Goal: Task Accomplishment & Management: Manage account settings

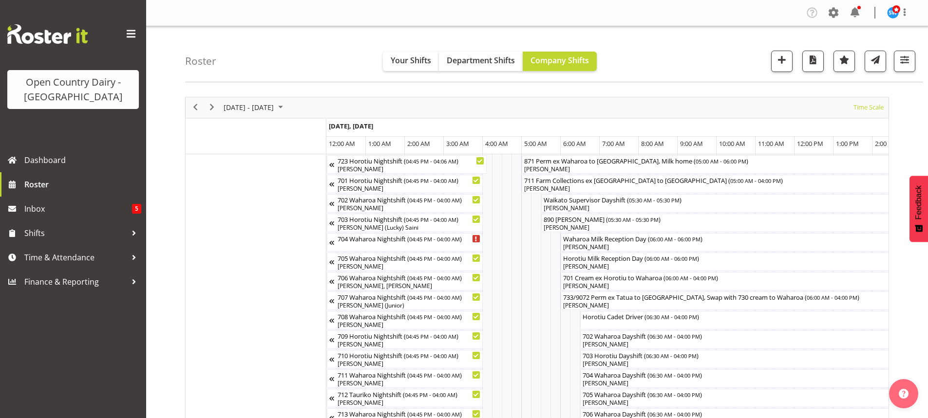
scroll to position [0, 3207]
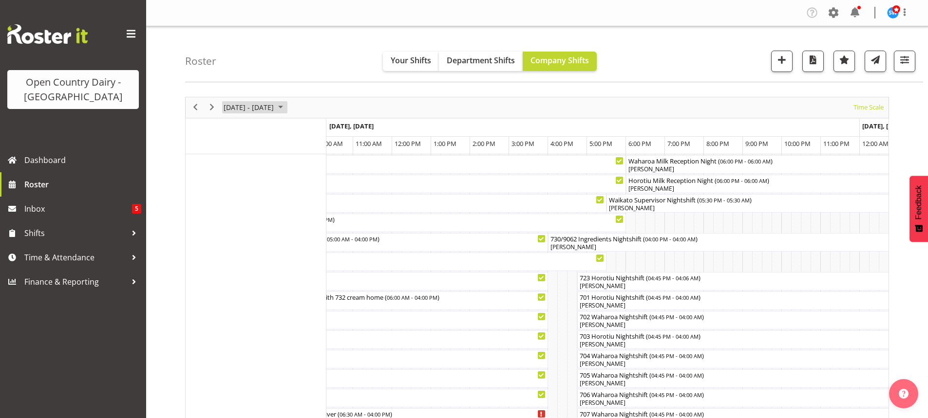
click at [286, 106] on span "September 2025" at bounding box center [281, 107] width 12 height 12
click at [249, 213] on span "23" at bounding box center [249, 215] width 15 height 15
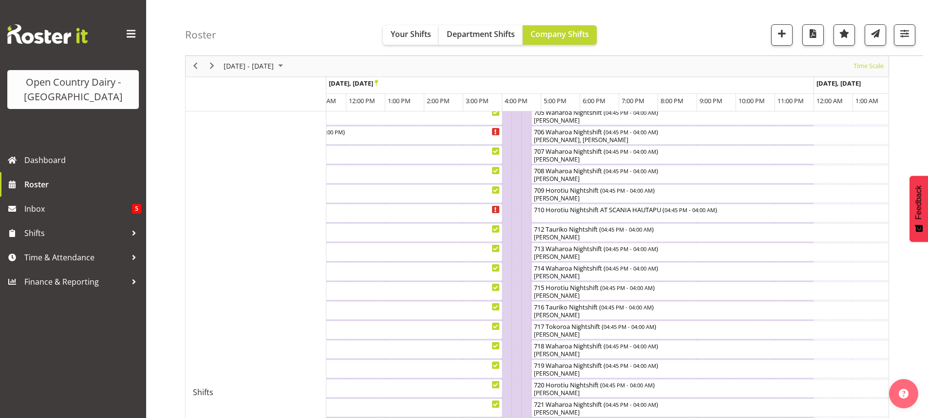
scroll to position [257, 0]
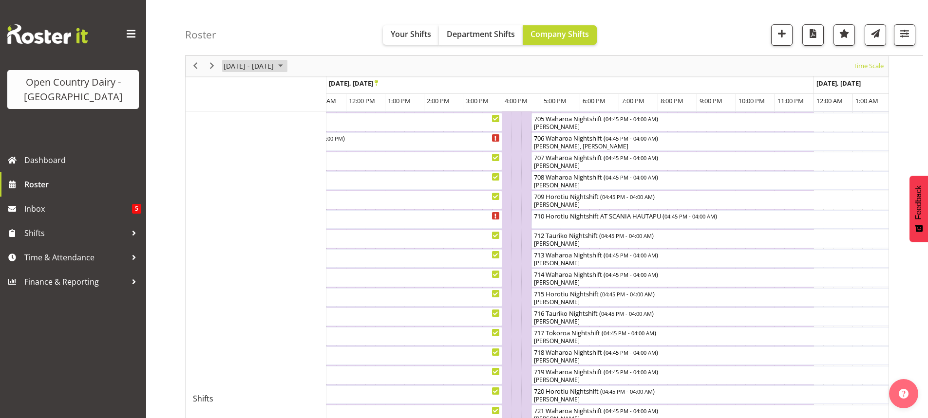
click at [286, 65] on span "September 2025" at bounding box center [281, 66] width 12 height 12
drag, startPoint x: 265, startPoint y: 173, endPoint x: 298, endPoint y: 92, distance: 87.9
click at [265, 173] on span "24" at bounding box center [265, 174] width 15 height 15
click at [0, 0] on div at bounding box center [0, 0] width 0 height 0
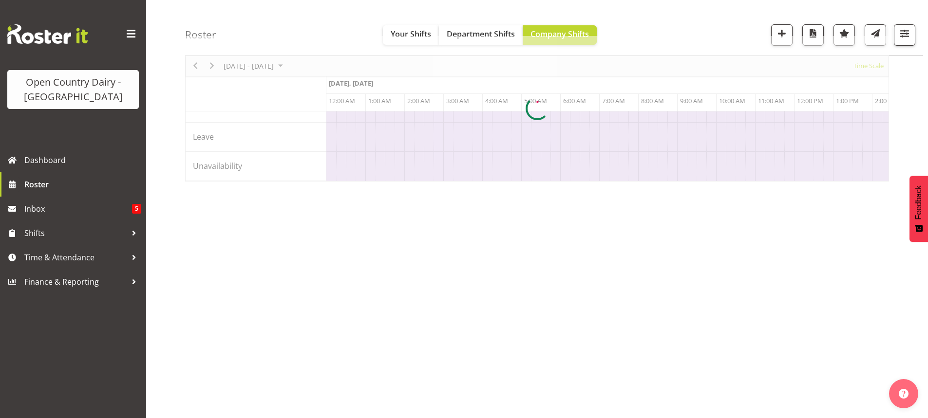
scroll to position [61, 0]
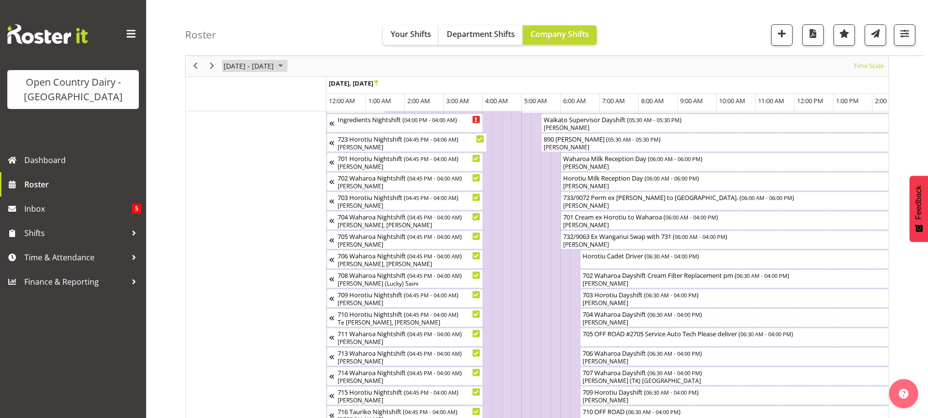
click at [286, 64] on span "September 2025" at bounding box center [281, 66] width 12 height 12
click at [249, 189] on span "30" at bounding box center [249, 190] width 15 height 15
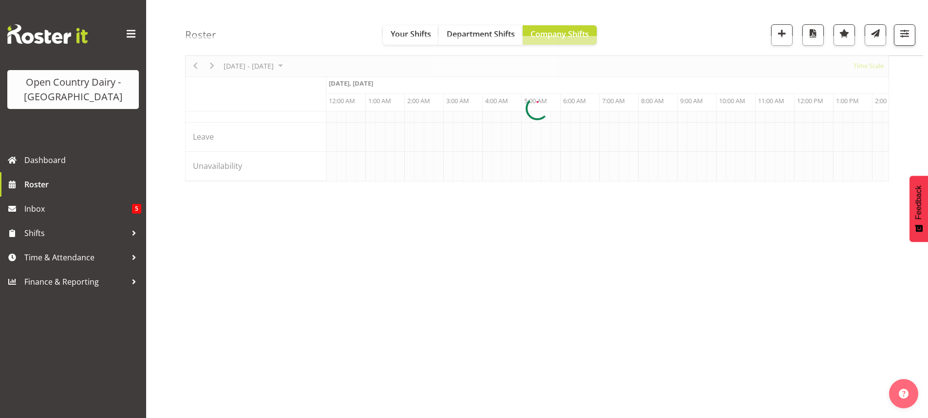
scroll to position [0, 935]
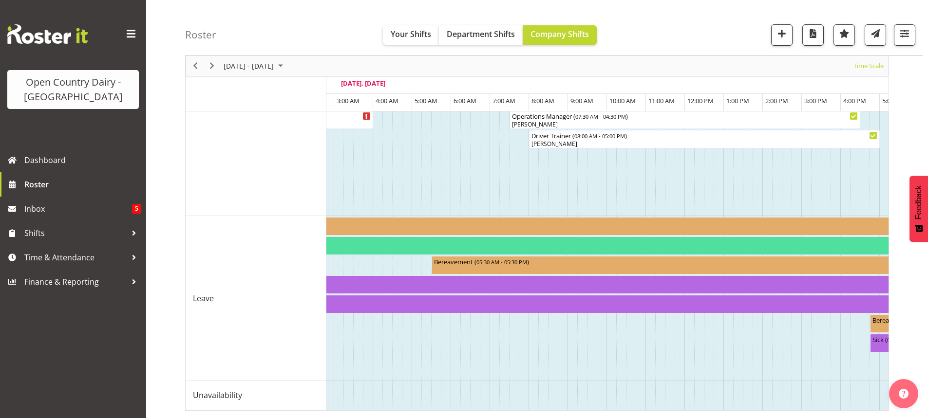
scroll to position [0, 1079]
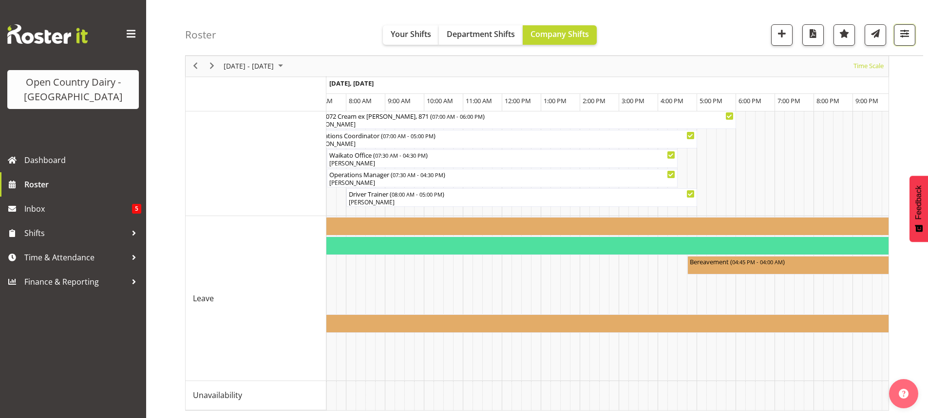
click at [907, 31] on span "button" at bounding box center [904, 33] width 13 height 13
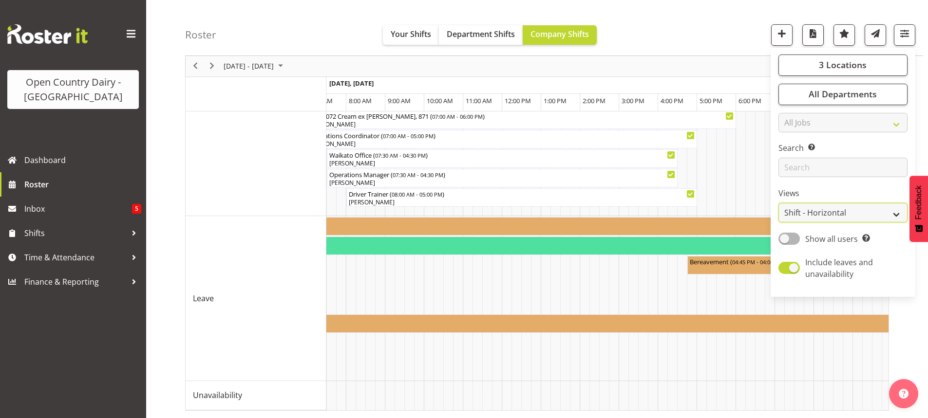
click at [826, 213] on select "Staff Role Shift - Horizontal Shift - Vertical Staff - Location" at bounding box center [842, 213] width 129 height 19
select select "staff"
click at [779, 204] on select "Staff Role Shift - Horizontal Shift - Vertical Staff - Location" at bounding box center [842, 213] width 129 height 19
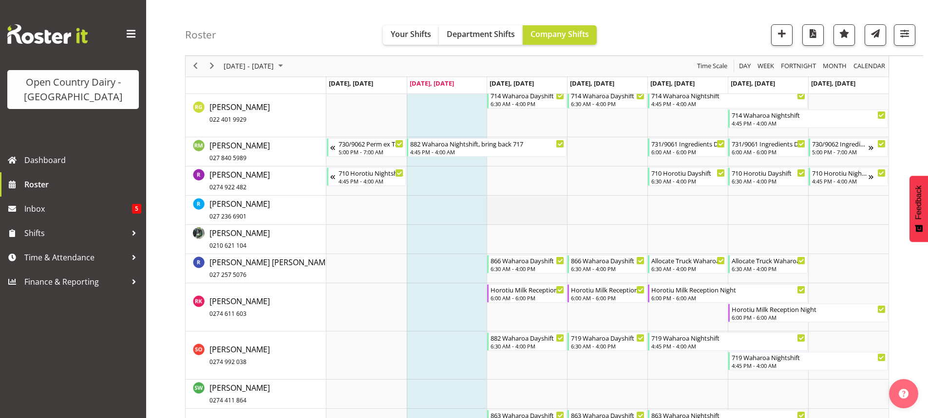
click at [532, 211] on td "Timeline Week of September 30, 2025" at bounding box center [526, 210] width 80 height 29
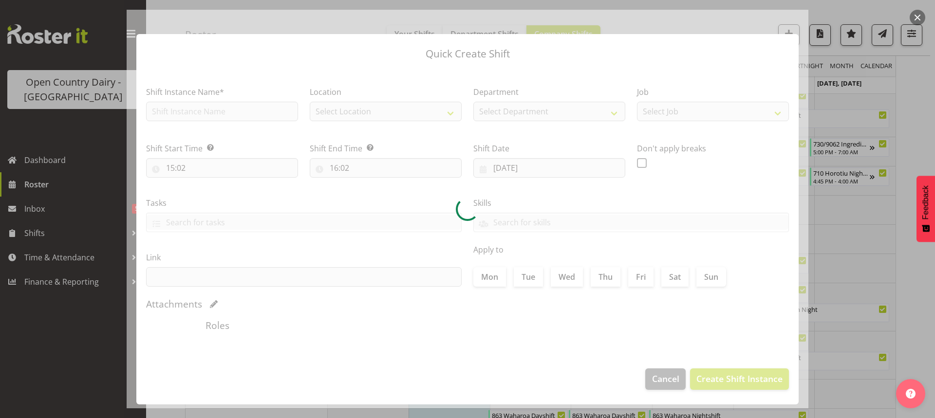
type input "01/10/2025"
checkbox input "true"
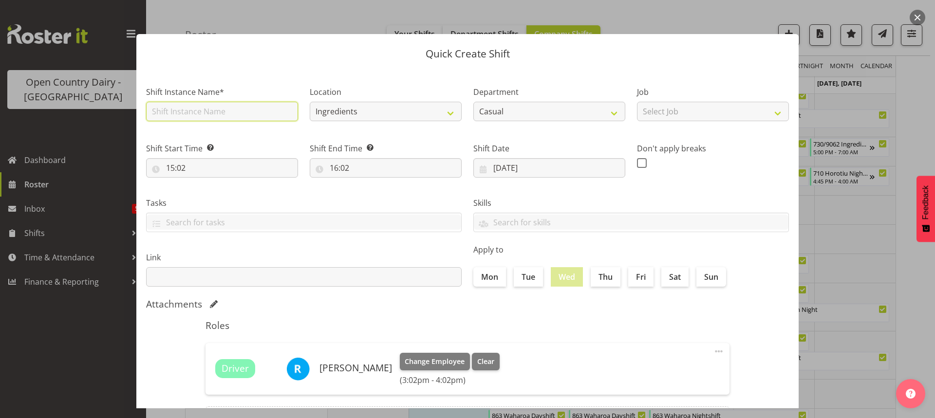
click at [221, 109] on input "text" at bounding box center [222, 111] width 152 height 19
type input "5"
type input "858/9075 Milk ex Naki Farms to Waharoa"
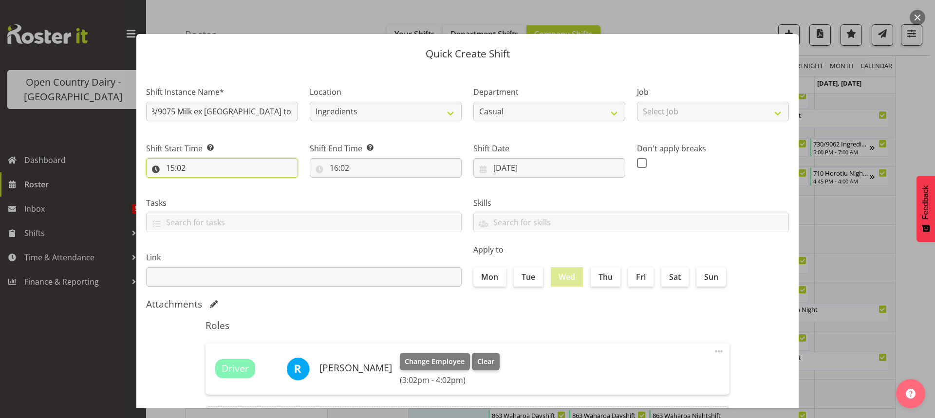
scroll to position [0, 0]
click at [186, 163] on input "15:02" at bounding box center [222, 167] width 152 height 19
click at [240, 192] on select "00 01 02 03 04 05 06 07 08 09 10 11 12 13 14 15 16 17 18 19 20 21 22 23 24 25 2…" at bounding box center [238, 193] width 22 height 19
select select "0"
click at [227, 184] on select "00 01 02 03 04 05 06 07 08 09 10 11 12 13 14 15 16 17 18 19 20 21 22 23 24 25 2…" at bounding box center [238, 193] width 22 height 19
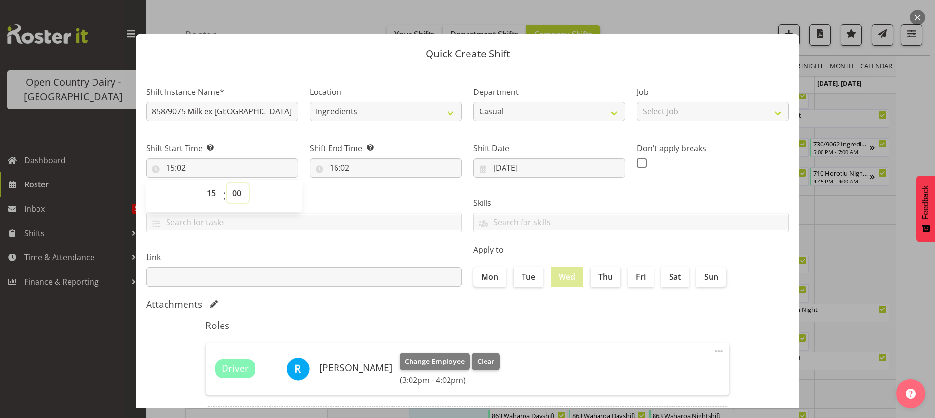
type input "15:00"
click at [343, 166] on input "16:02" at bounding box center [386, 167] width 152 height 19
click at [374, 193] on select "00 01 02 03 04 05 06 07 08 09 10 11 12 13 14 15 16 17 18 19 20 21 22 23" at bounding box center [376, 193] width 22 height 19
select select "3"
click at [365, 184] on select "00 01 02 03 04 05 06 07 08 09 10 11 12 13 14 15 16 17 18 19 20 21 22 23" at bounding box center [376, 193] width 22 height 19
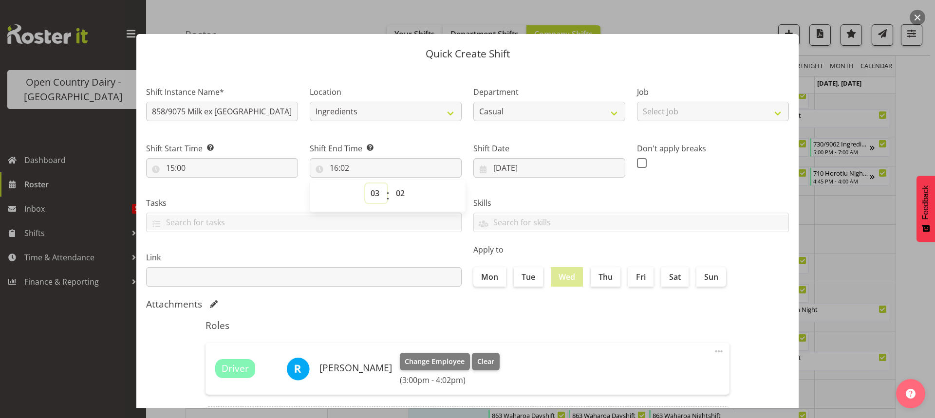
type input "03:02"
click at [397, 194] on select "00 01 02 03 04 05 06 07 08 09 10 11 12 13 14 15 16 17 18 19 20 21 22 23 24 25 2…" at bounding box center [402, 193] width 22 height 19
select select "0"
click at [391, 184] on select "00 01 02 03 04 05 06 07 08 09 10 11 12 13 14 15 16 17 18 19 20 21 22 23 24 25 2…" at bounding box center [402, 193] width 22 height 19
type input "03:00"
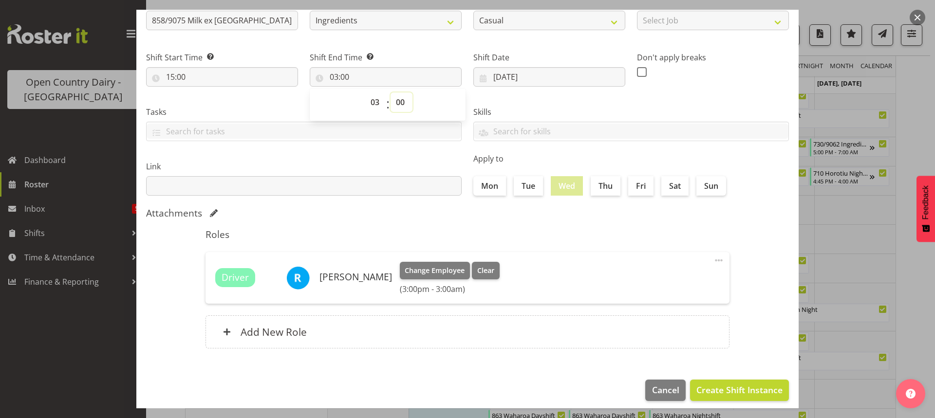
scroll to position [98, 0]
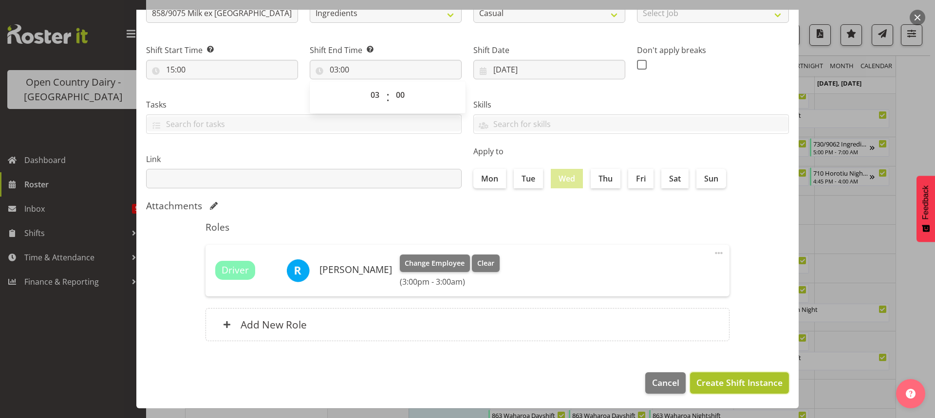
click at [717, 384] on span "Create Shift Instance" at bounding box center [739, 382] width 86 height 13
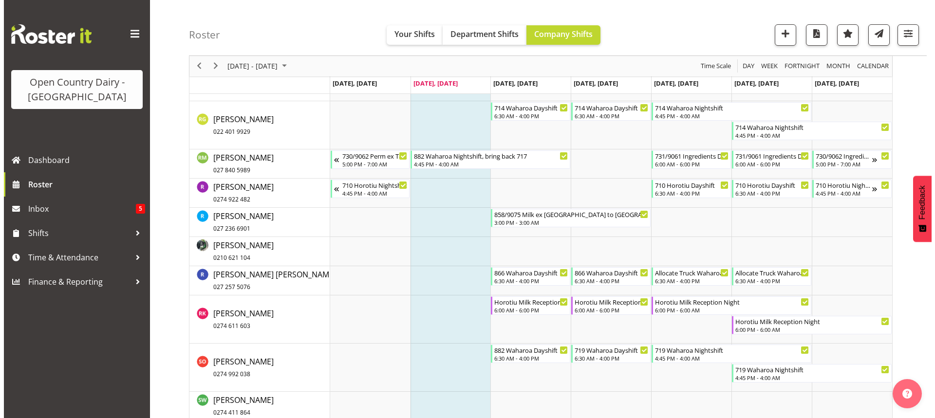
scroll to position [5797, 0]
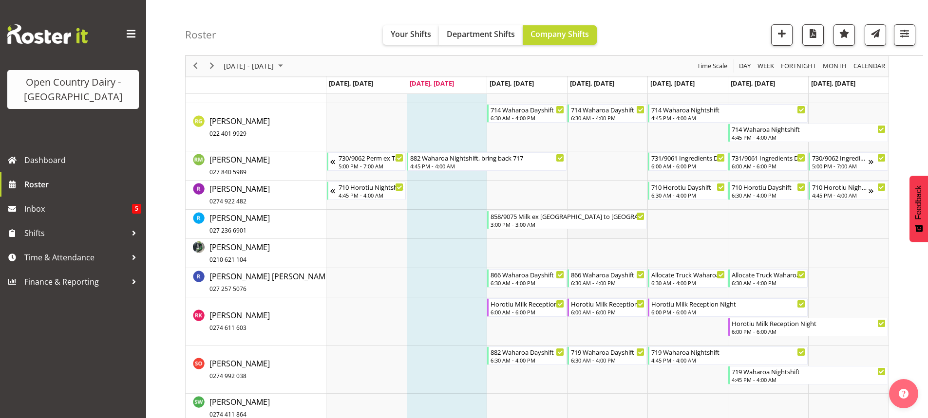
click at [589, 233] on td "Timeline Week of September 30, 2025" at bounding box center [607, 224] width 80 height 29
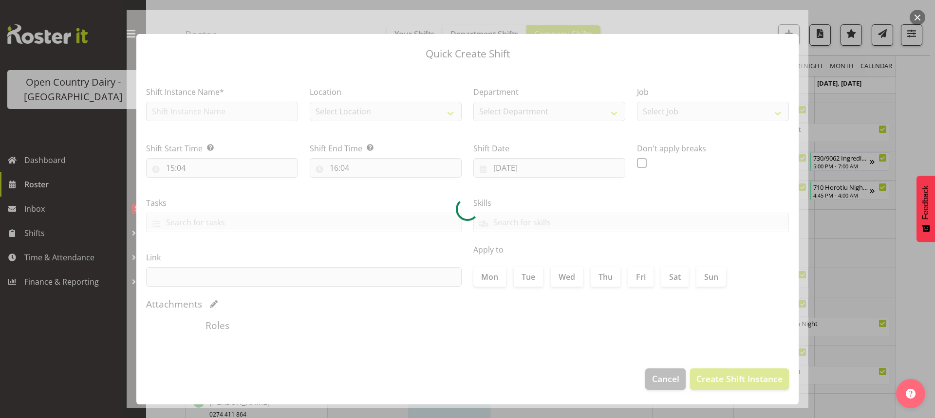
type input "02/10/2025"
checkbox input "true"
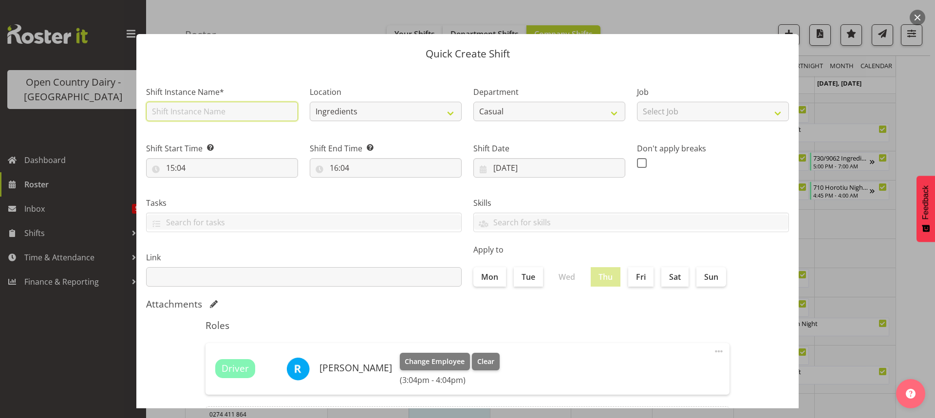
click at [203, 116] on input "text" at bounding box center [222, 111] width 152 height 19
type input "858/9074 Milk ex Naki farms to Waharoa"
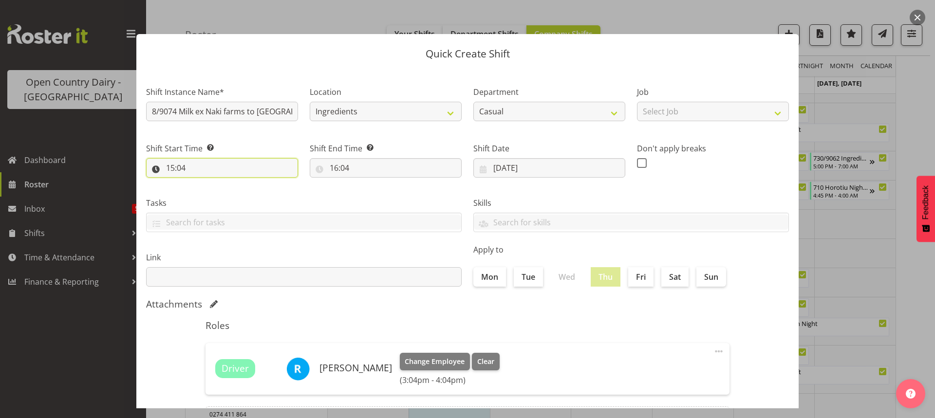
scroll to position [0, 0]
click at [193, 171] on input "15:04" at bounding box center [222, 167] width 152 height 19
click at [234, 193] on select "00 01 02 03 04 05 06 07 08 09 10 11 12 13 14 15 16 17 18 19 20 21 22 23 24 25 2…" at bounding box center [238, 193] width 22 height 19
select select "0"
click at [227, 184] on select "00 01 02 03 04 05 06 07 08 09 10 11 12 13 14 15 16 17 18 19 20 21 22 23 24 25 2…" at bounding box center [238, 193] width 22 height 19
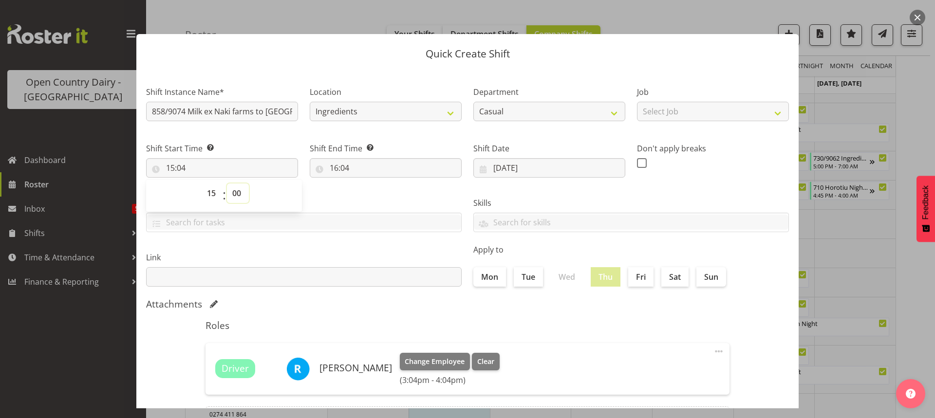
type input "15:00"
click at [340, 166] on input "16:04" at bounding box center [386, 167] width 152 height 19
click at [374, 187] on select "00 01 02 03 04 05 06 07 08 09 10 11 12 13 14 15 16 17 18 19 20 21 22 23" at bounding box center [376, 193] width 22 height 19
select select "3"
click at [365, 184] on select "00 01 02 03 04 05 06 07 08 09 10 11 12 13 14 15 16 17 18 19 20 21 22 23" at bounding box center [376, 193] width 22 height 19
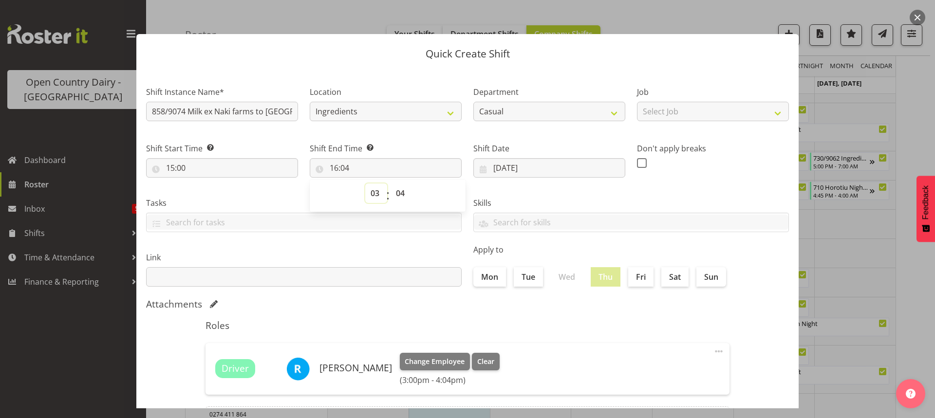
type input "03:04"
click at [397, 192] on select "00 01 02 03 04 05 06 07 08 09 10 11 12 13 14 15 16 17 18 19 20 21 22 23 24 25 2…" at bounding box center [402, 193] width 22 height 19
select select "0"
click at [391, 184] on select "00 01 02 03 04 05 06 07 08 09 10 11 12 13 14 15 16 17 18 19 20 21 22 23 24 25 2…" at bounding box center [402, 193] width 22 height 19
type input "03:00"
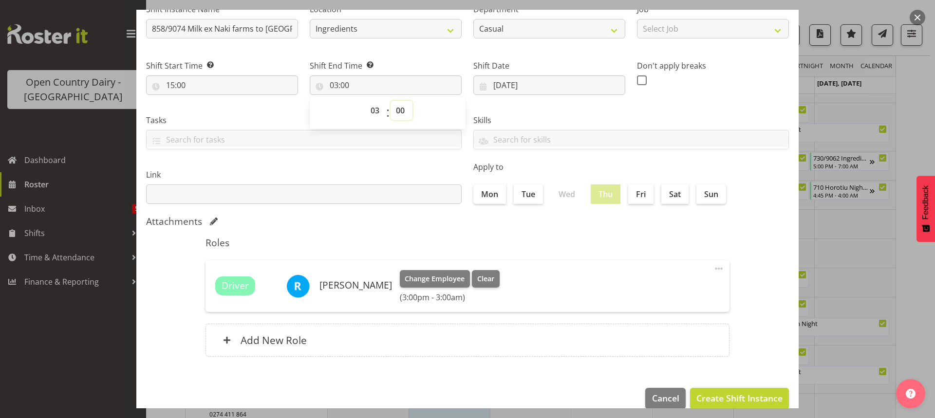
scroll to position [98, 0]
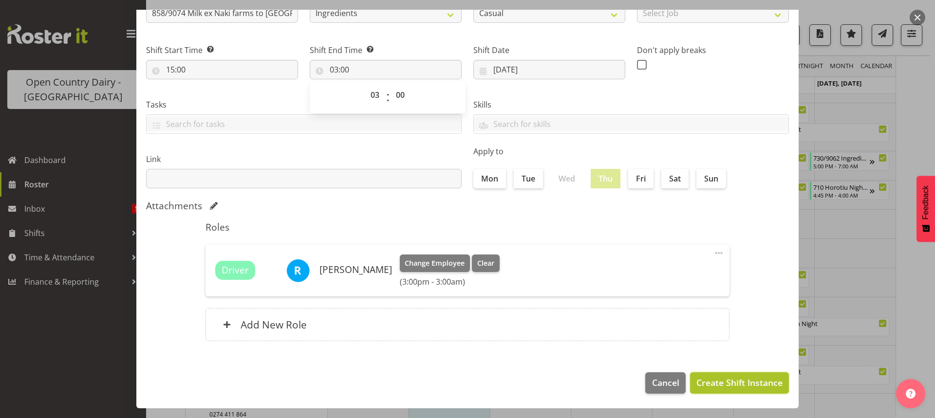
click at [717, 385] on span "Create Shift Instance" at bounding box center [739, 382] width 86 height 13
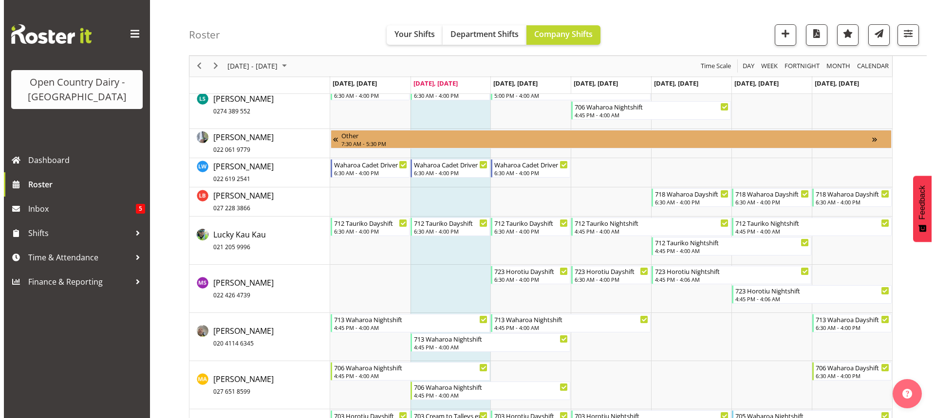
scroll to position [4306, 0]
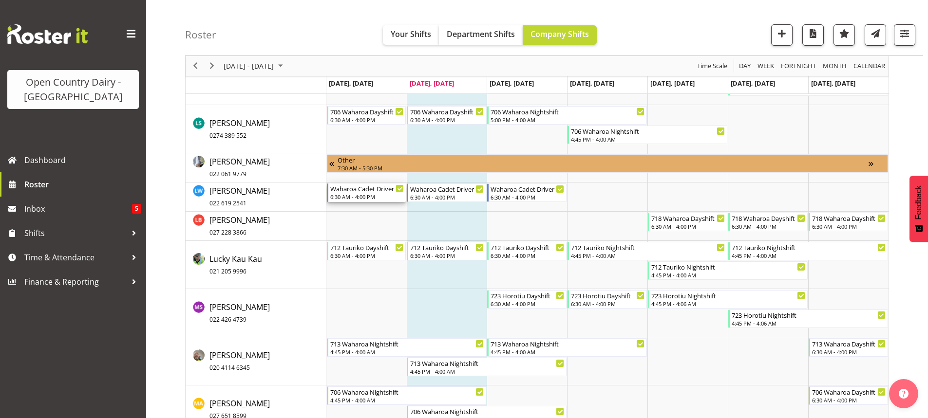
click at [371, 193] on div "Waharoa Cadet Driver 6:30 AM - 4:00 PM" at bounding box center [367, 193] width 74 height 19
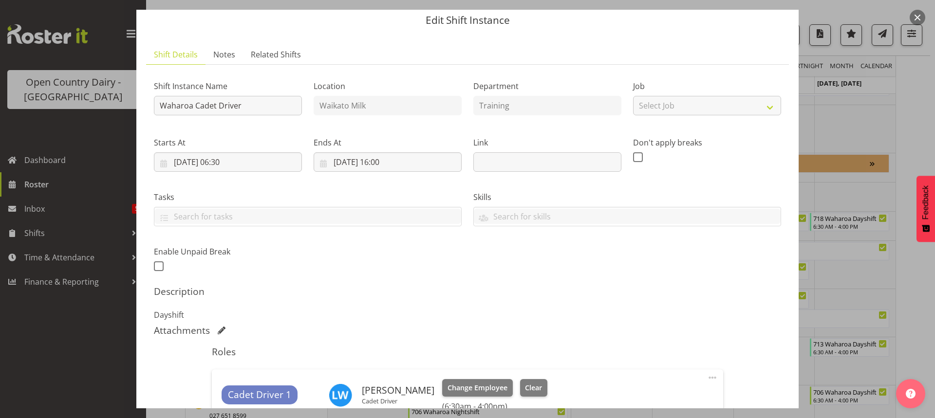
scroll to position [49, 0]
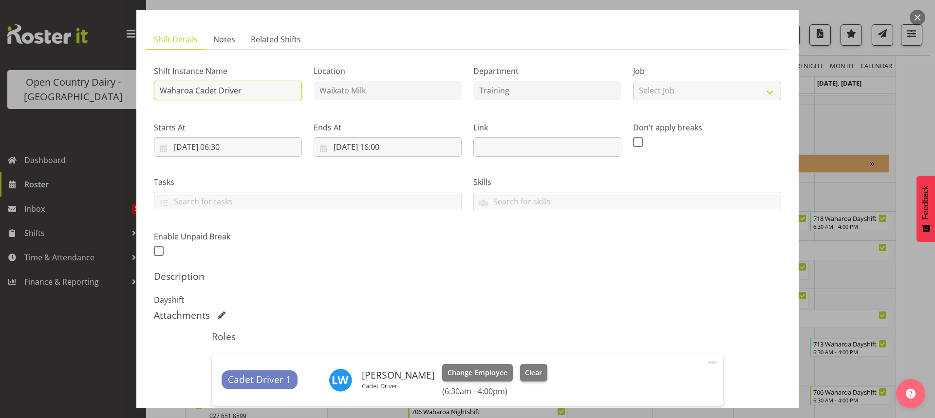
click at [253, 91] on input "Waharoa Cadet Driver" at bounding box center [228, 90] width 148 height 19
type input "W"
type input "Wanganui Tester"
click at [228, 147] on input "29/09/2025, 06:30" at bounding box center [228, 146] width 148 height 19
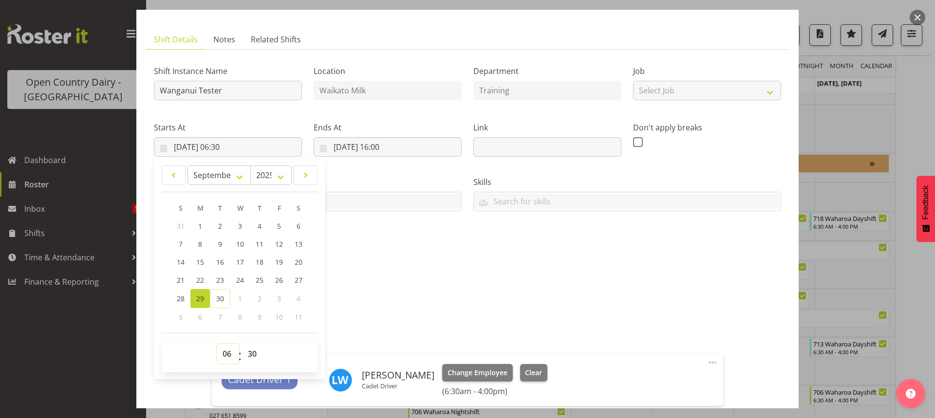
click at [226, 354] on select "00 01 02 03 04 05 06 07 08 09 10 11 12 13 14 15 16 17 18 19 20 21 22 23" at bounding box center [228, 353] width 22 height 19
select select "18"
click at [217, 344] on select "00 01 02 03 04 05 06 07 08 09 10 11 12 13 14 15 16 17 18 19 20 21 22 23" at bounding box center [228, 353] width 22 height 19
type input "29/09/2025, 18:30"
click at [249, 354] on select "00 01 02 03 04 05 06 07 08 09 10 11 12 13 14 15 16 17 18 19 20 21 22 23 24 25 2…" at bounding box center [253, 353] width 22 height 19
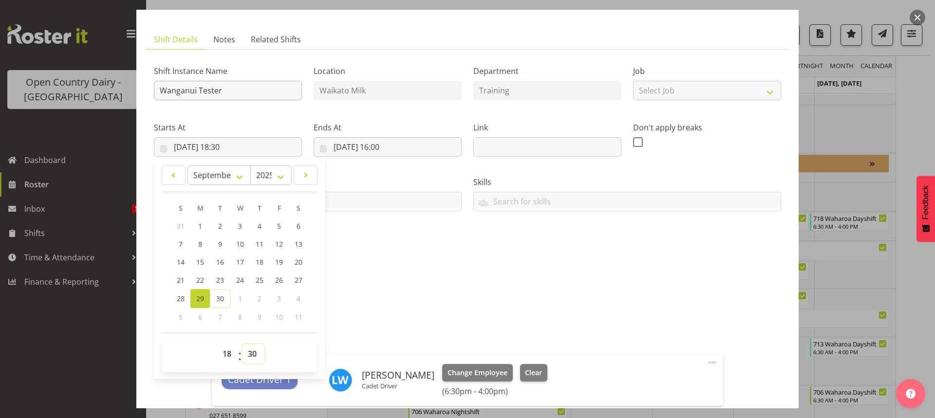
select select "0"
click at [242, 344] on select "00 01 02 03 04 05 06 07 08 09 10 11 12 13 14 15 16 17 18 19 20 21 22 23 24 25 2…" at bounding box center [253, 353] width 22 height 19
type input "29/09/2025, 18:00"
click at [393, 147] on input "29/09/2025, 16:00" at bounding box center [388, 146] width 148 height 19
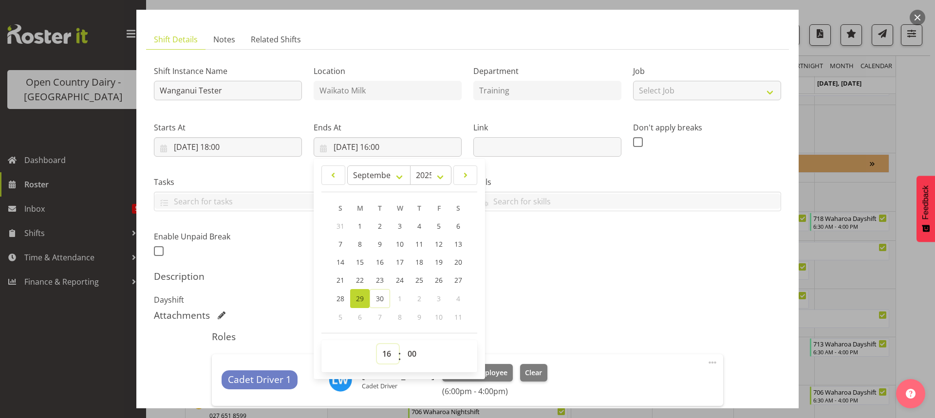
click at [384, 354] on select "00 01 02 03 04 05 06 07 08 09 10 11 12 13 14 15 16 17 18 19 20 21 22 23" at bounding box center [388, 353] width 22 height 19
select select "6"
click at [377, 344] on select "00 01 02 03 04 05 06 07 08 09 10 11 12 13 14 15 16 17 18 19 20 21 22 23" at bounding box center [388, 353] width 22 height 19
type input "29/09/2025, 06:00"
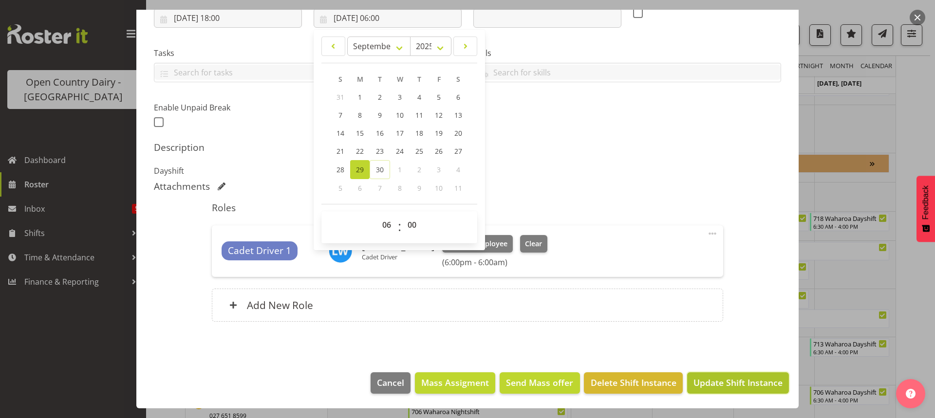
click at [736, 383] on span "Update Shift Instance" at bounding box center [737, 382] width 89 height 13
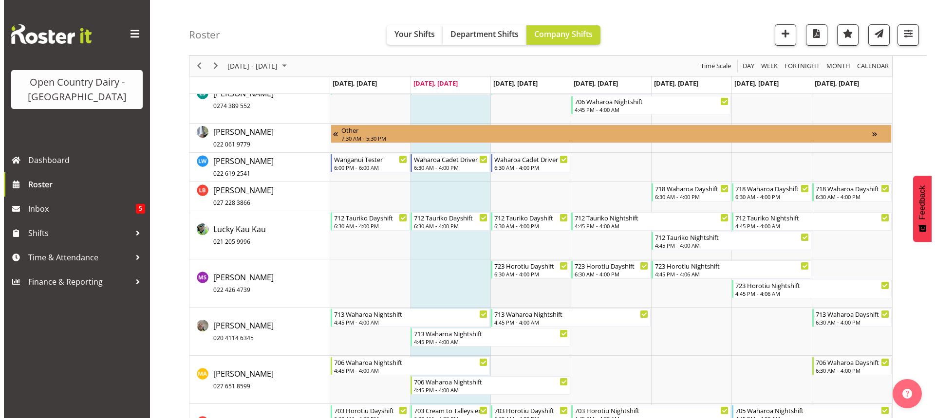
scroll to position [4312, 0]
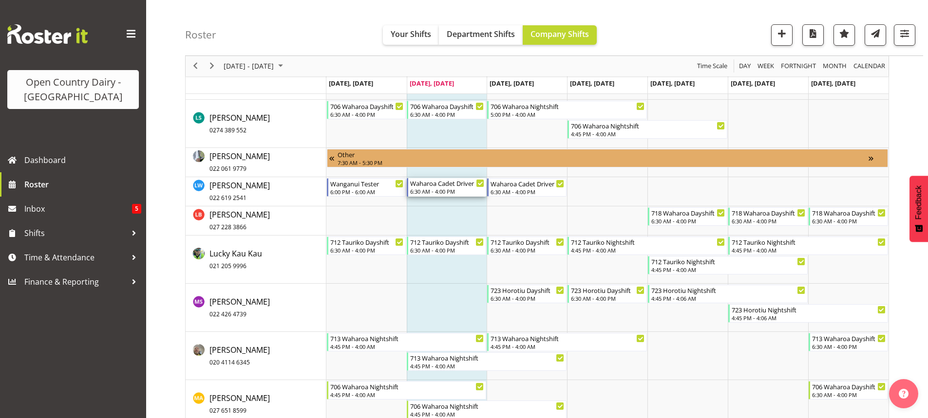
click at [446, 188] on div "Waharoa Cadet Driver 6:30 AM - 4:00 PM" at bounding box center [447, 187] width 74 height 19
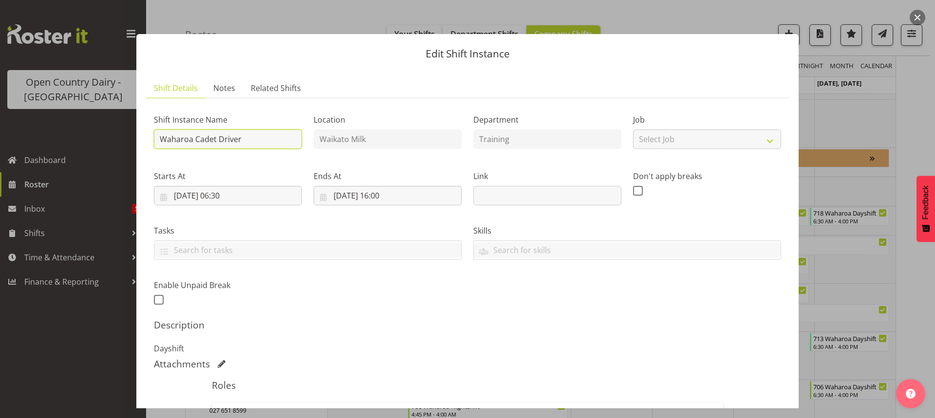
click at [271, 137] on input "Waharoa Cadet Driver" at bounding box center [228, 139] width 148 height 19
type input "Wanganui Tester"
click at [227, 192] on input "30/09/2025, 06:30" at bounding box center [228, 195] width 148 height 19
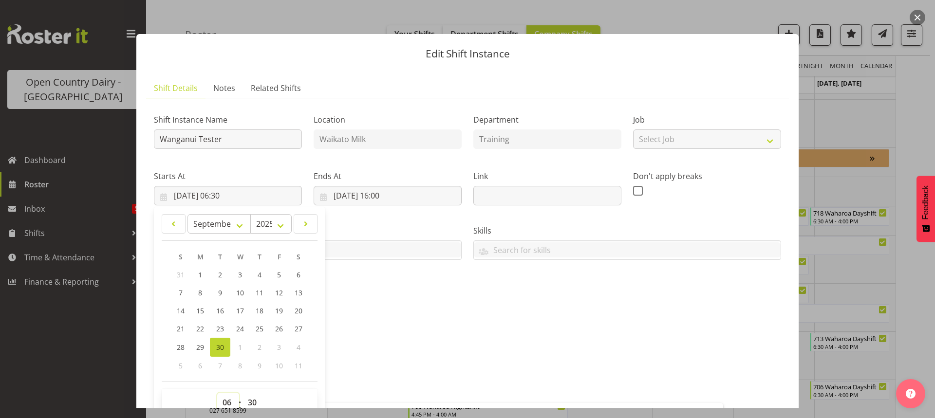
click at [228, 398] on select "00 01 02 03 04 05 06 07 08 09 10 11 12 13 14 15 16 17 18 19 20 21 22 23" at bounding box center [228, 402] width 22 height 19
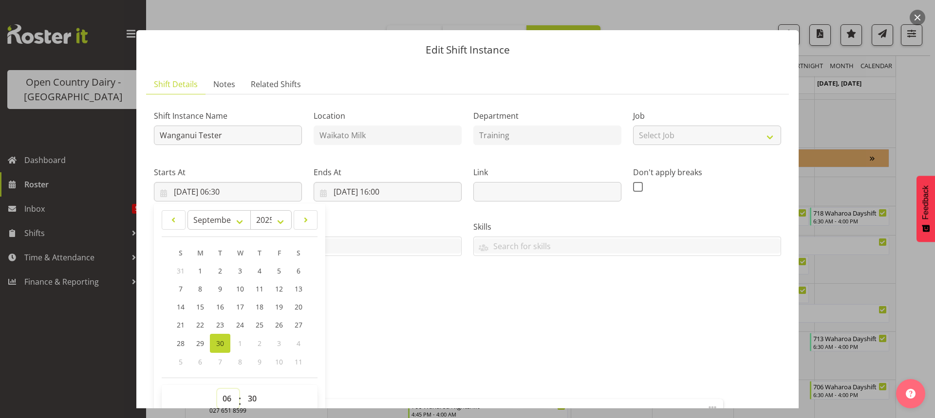
select select "18"
click at [217, 389] on select "00 01 02 03 04 05 06 07 08 09 10 11 12 13 14 15 16 17 18 19 20 21 22 23" at bounding box center [228, 398] width 22 height 19
type input "30/09/2025, 18:30"
click at [251, 397] on select "00 01 02 03 04 05 06 07 08 09 10 11 12 13 14 15 16 17 18 19 20 21 22 23 24 25 2…" at bounding box center [253, 398] width 22 height 19
select select "0"
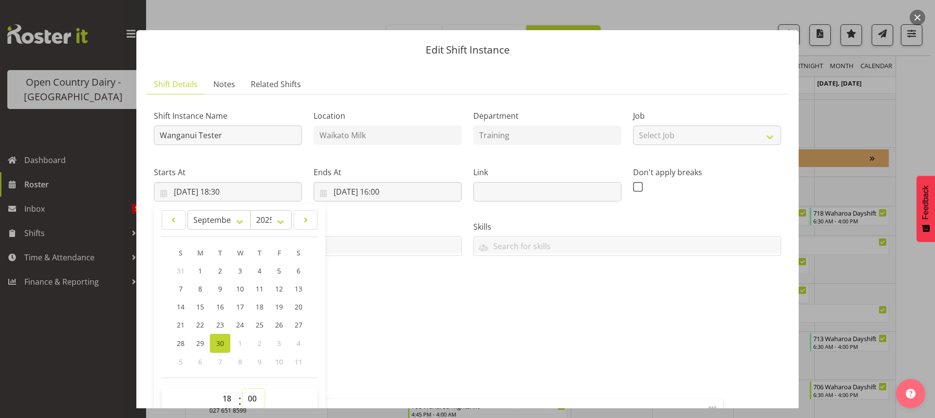
click at [242, 389] on select "00 01 02 03 04 05 06 07 08 09 10 11 12 13 14 15 16 17 18 19 20 21 22 23 24 25 2…" at bounding box center [253, 398] width 22 height 19
type input "30/09/2025, 18:00"
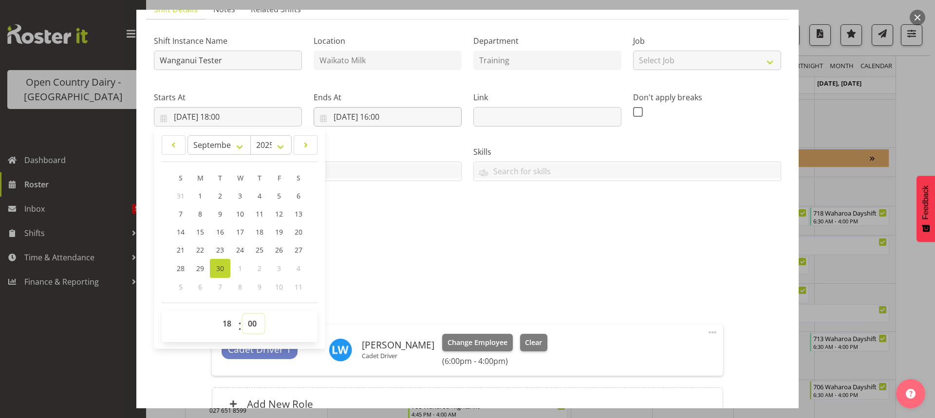
scroll to position [0, 0]
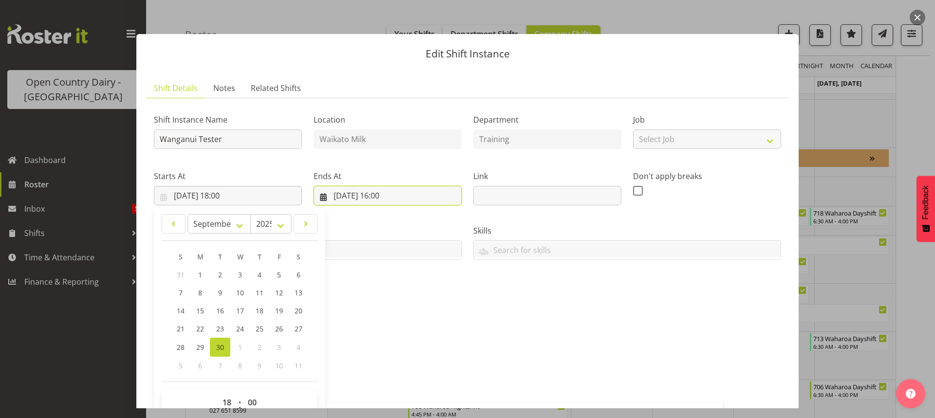
click at [382, 196] on input "30/09/2025, 16:00" at bounding box center [388, 195] width 148 height 19
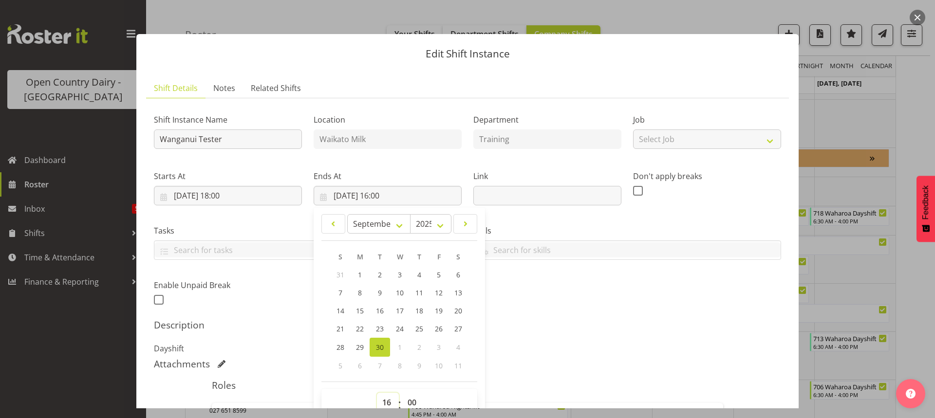
scroll to position [4, 0]
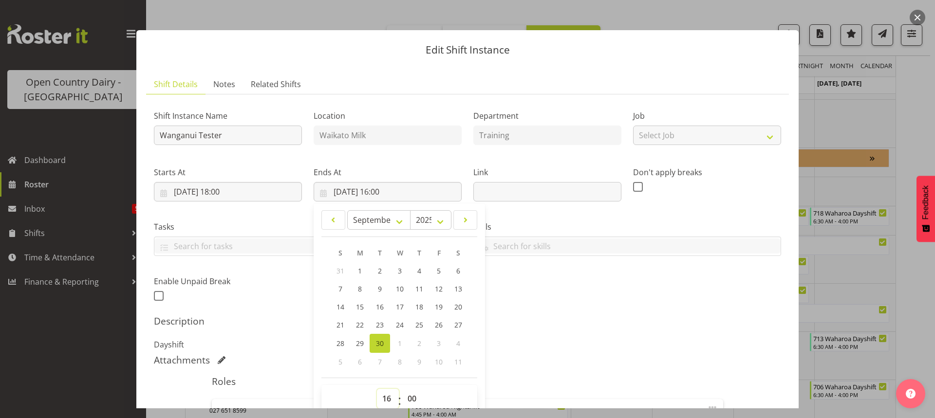
click at [386, 398] on select "00 01 02 03 04 05 06 07 08 09 10 11 12 13 14 15 16 17 18 19 20 21 22 23" at bounding box center [388, 398] width 22 height 19
select select "6"
click at [377, 389] on select "00 01 02 03 04 05 06 07 08 09 10 11 12 13 14 15 16 17 18 19 20 21 22 23" at bounding box center [388, 398] width 22 height 19
type input "30/09/2025, 06:00"
click at [407, 396] on select "00 01 02 03 04 05 06 07 08 09 10 11 12 13 14 15 16 17 18 19 20 21 22 23 24 25 2…" at bounding box center [413, 398] width 22 height 19
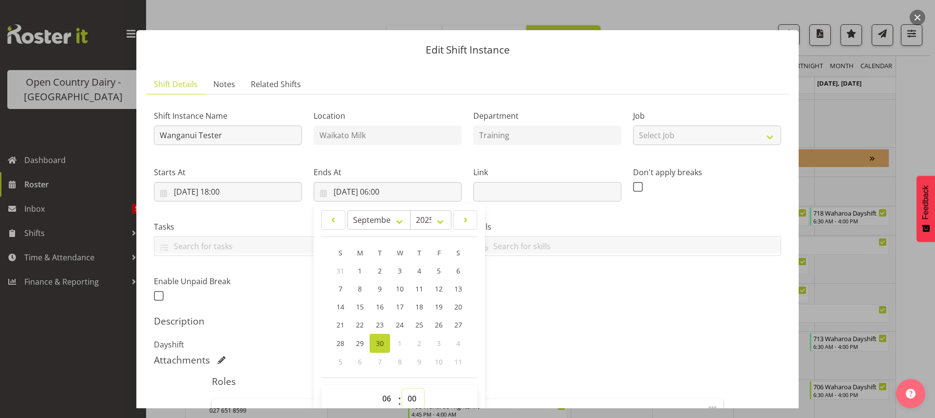
click at [402, 389] on select "00 01 02 03 04 05 06 07 08 09 10 11 12 13 14 15 16 17 18 19 20 21 22 23 24 25 2…" at bounding box center [413, 398] width 22 height 19
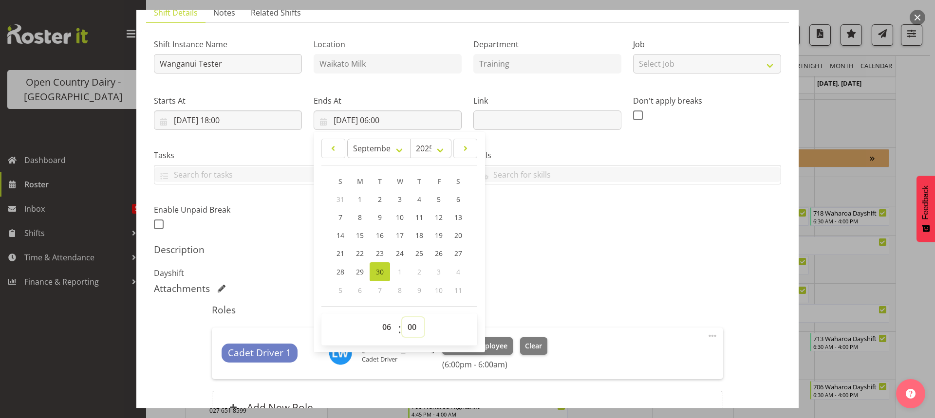
scroll to position [178, 0]
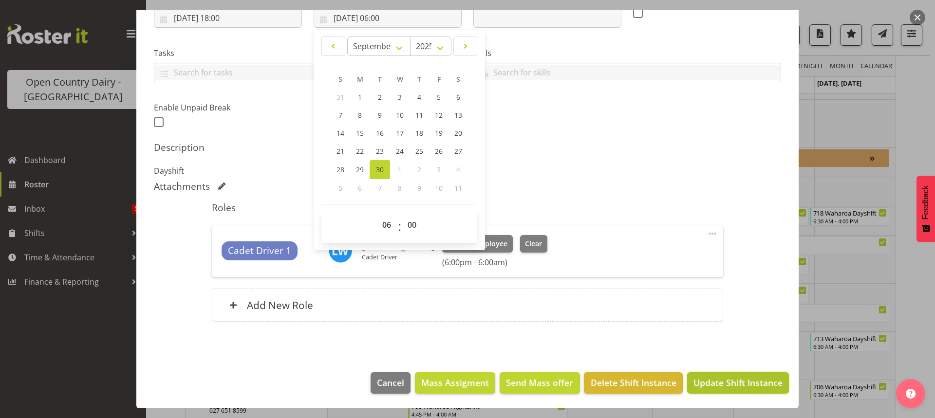
click at [728, 384] on span "Update Shift Instance" at bounding box center [737, 382] width 89 height 13
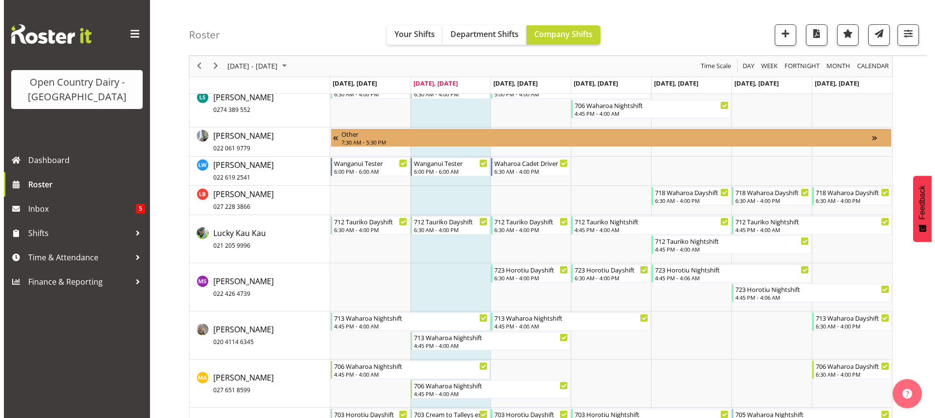
scroll to position [4317, 0]
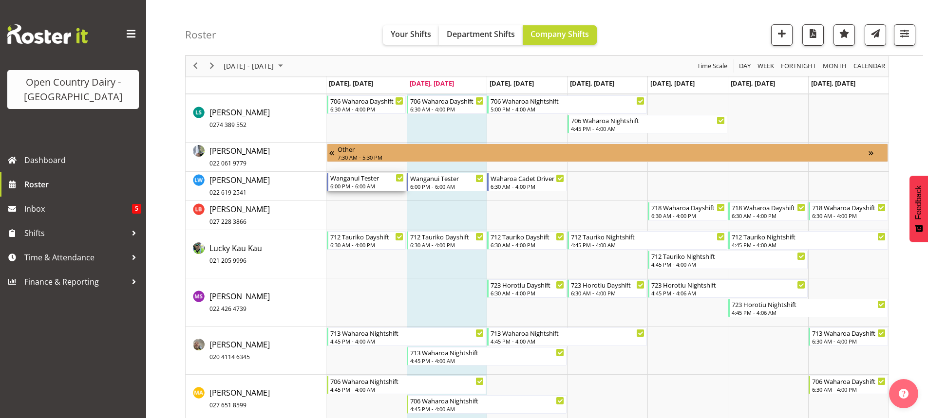
click at [367, 182] on div "Wanganui Tester" at bounding box center [367, 178] width 74 height 10
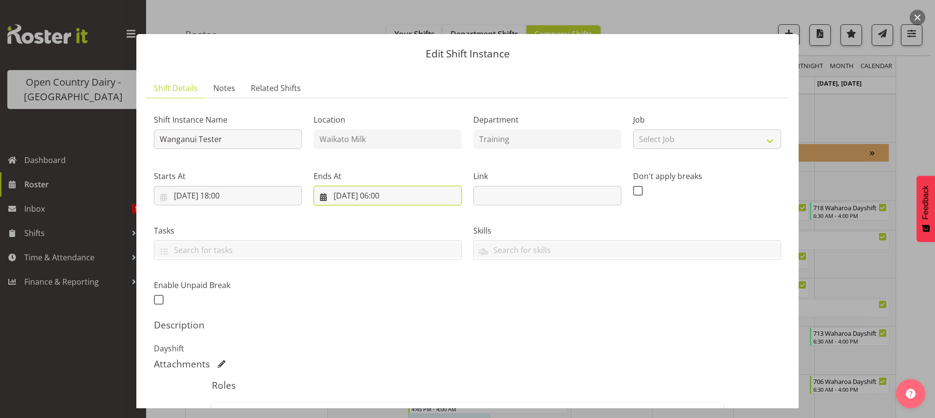
click at [349, 197] on input "29/09/2025, 06:00" at bounding box center [388, 195] width 148 height 19
click at [377, 347] on span "30" at bounding box center [380, 347] width 8 height 9
type input "30/09/2025, 06:00"
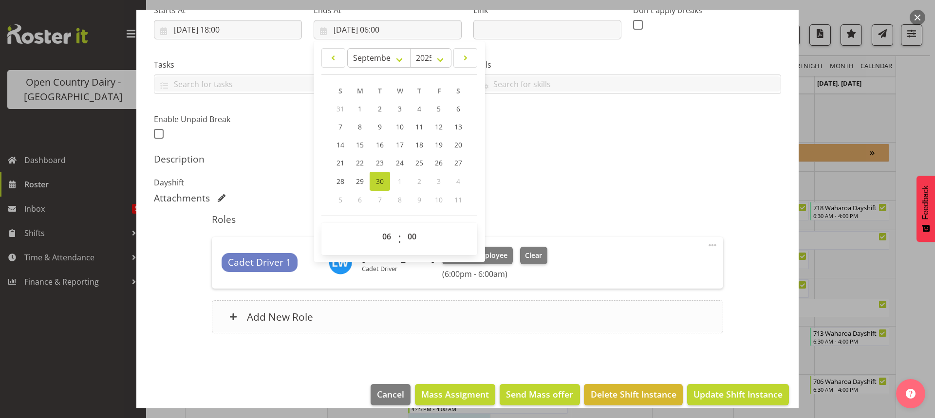
scroll to position [178, 0]
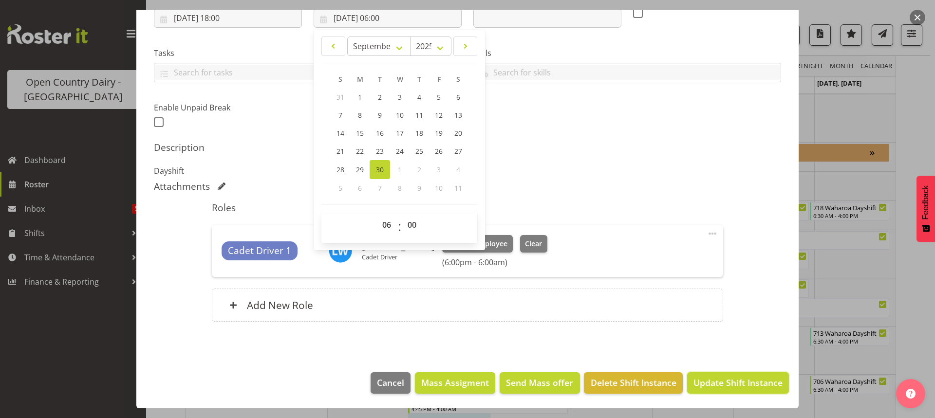
click at [728, 379] on span "Update Shift Instance" at bounding box center [737, 382] width 89 height 13
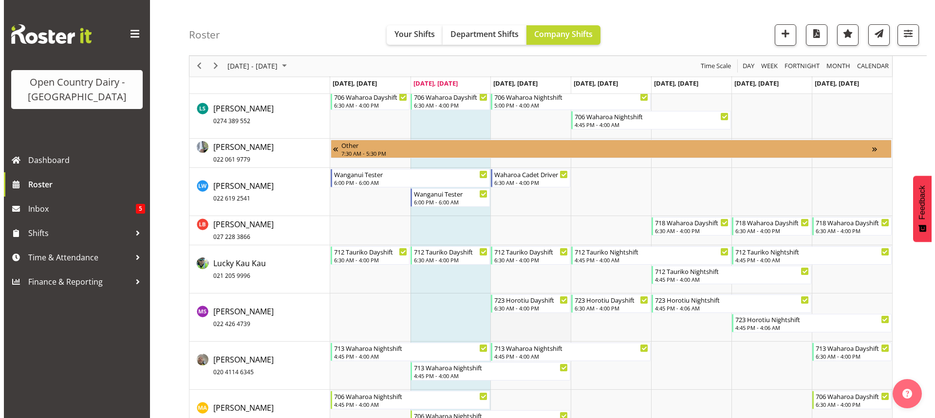
scroll to position [4312, 0]
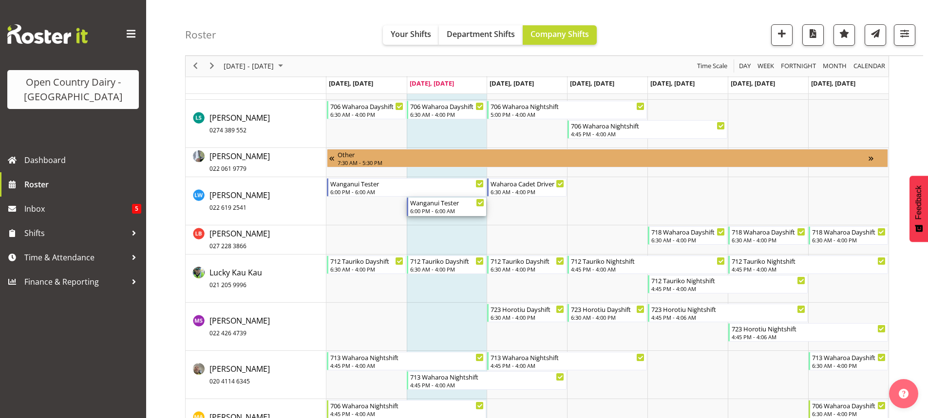
click at [445, 207] on div "Wanganui Tester" at bounding box center [447, 203] width 74 height 10
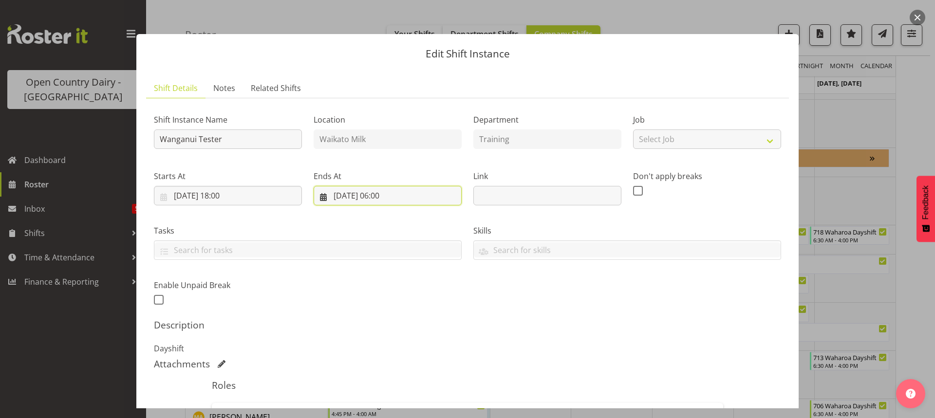
click at [352, 194] on input "30/09/2025, 06:00" at bounding box center [388, 195] width 148 height 19
click at [398, 345] on span "1" at bounding box center [400, 347] width 4 height 9
click at [399, 223] on select "January February March April May June July August September October November De…" at bounding box center [379, 223] width 64 height 19
select select "9"
click at [347, 214] on select "January February March April May June July August September October November De…" at bounding box center [379, 223] width 64 height 19
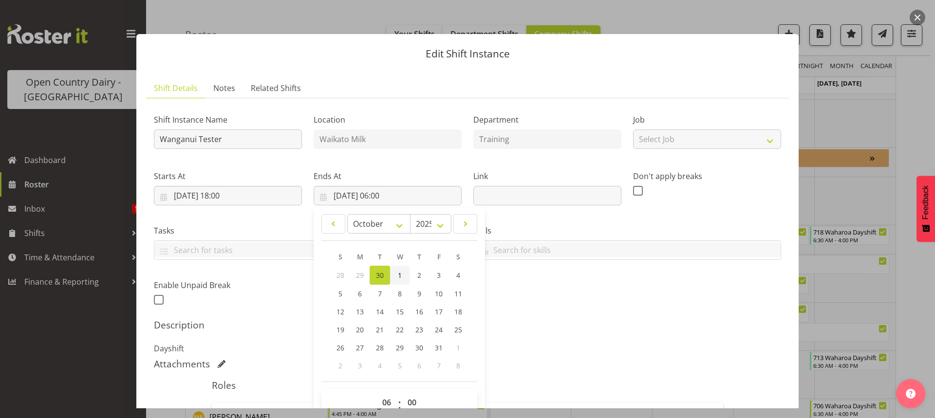
click at [398, 272] on span "1" at bounding box center [400, 275] width 4 height 9
type input "01/10/2025, 06:00"
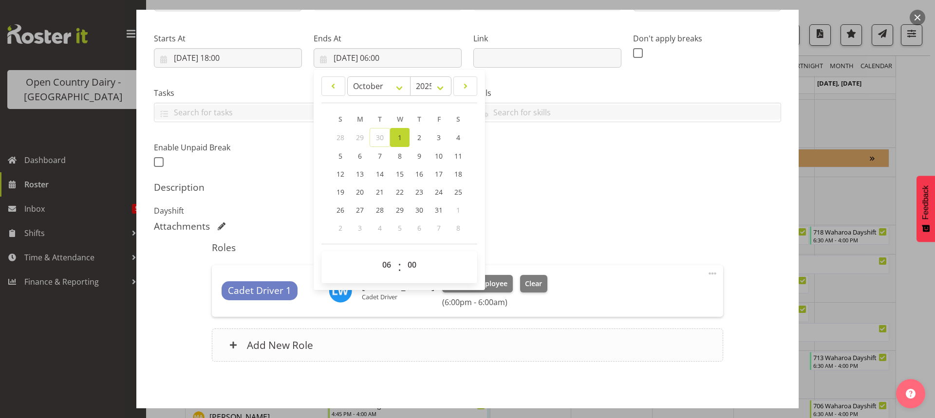
scroll to position [178, 0]
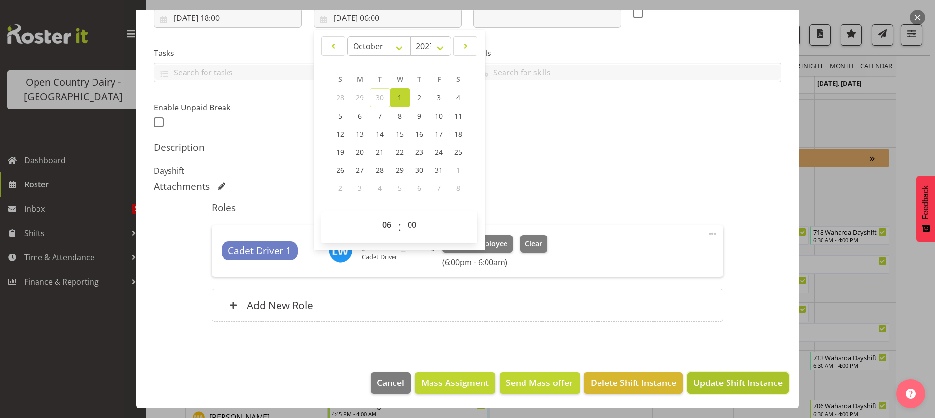
click at [726, 381] on span "Update Shift Instance" at bounding box center [737, 382] width 89 height 13
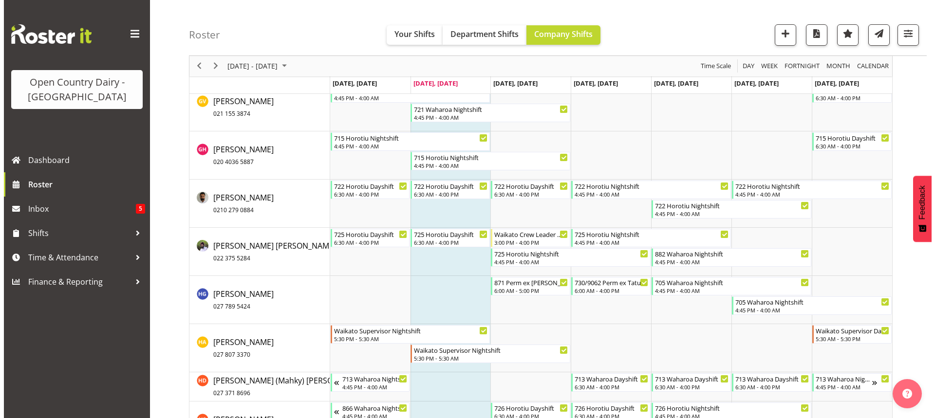
scroll to position [4129, 0]
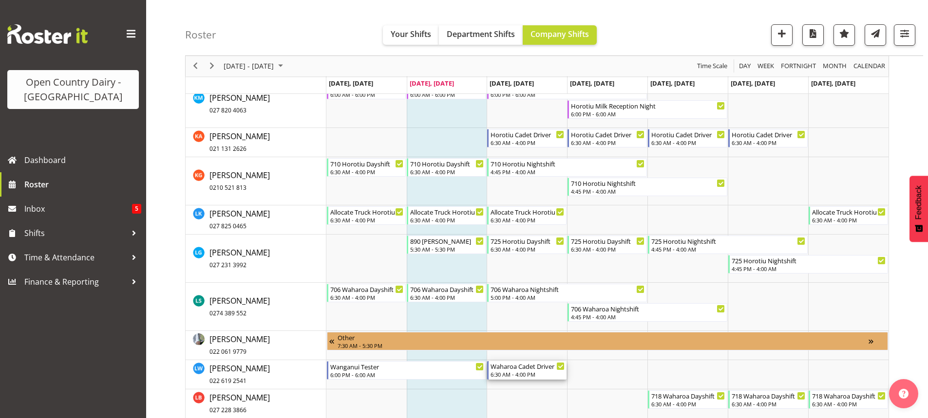
click at [527, 371] on div "Waharoa Cadet Driver" at bounding box center [527, 366] width 74 height 10
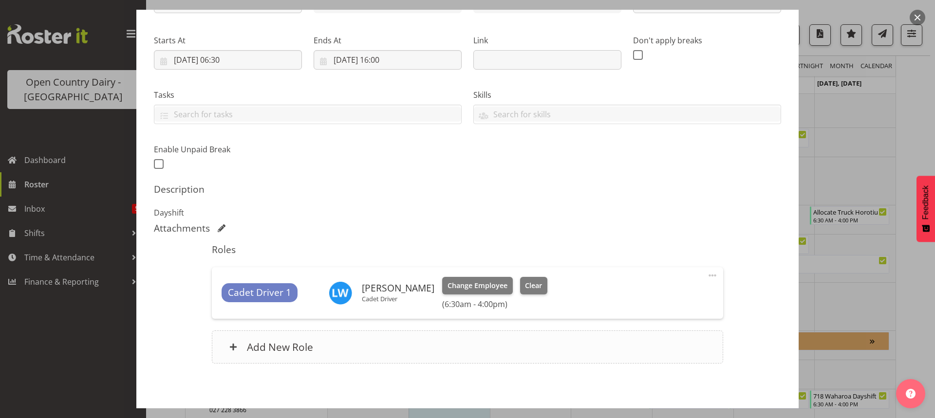
scroll to position [146, 0]
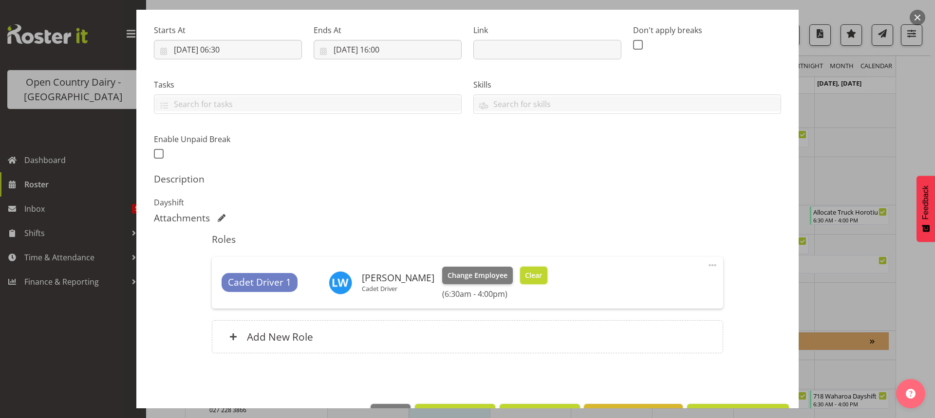
click at [525, 276] on span "Clear" at bounding box center [533, 275] width 17 height 11
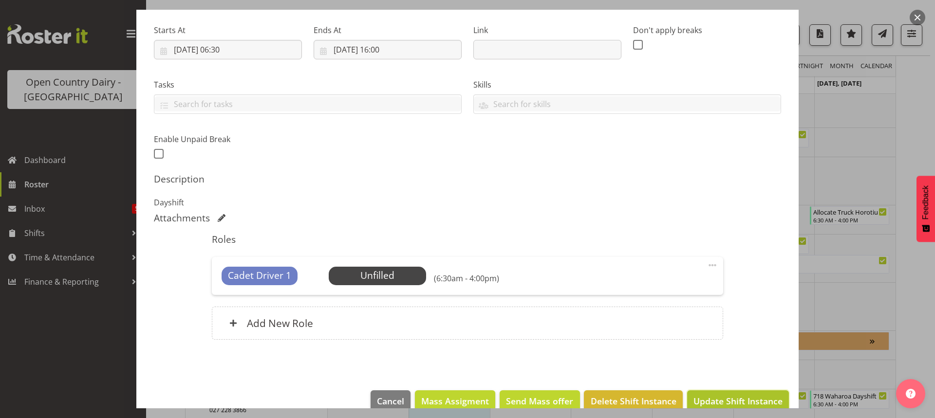
click at [727, 400] on span "Update Shift Instance" at bounding box center [737, 401] width 89 height 13
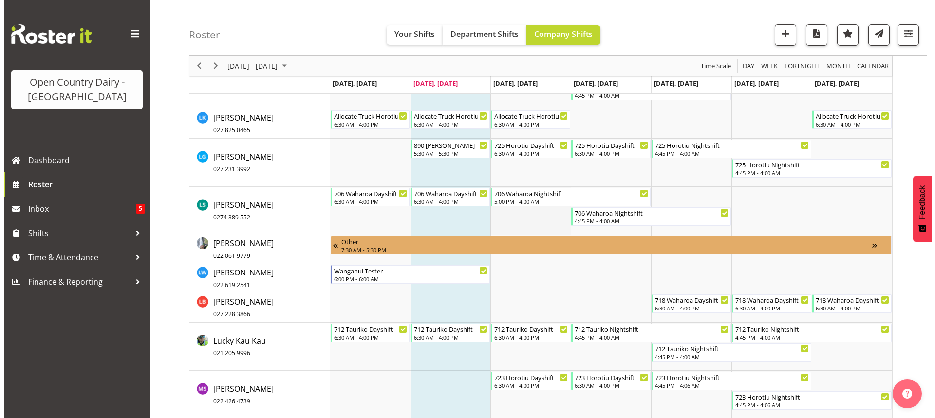
scroll to position [4238, 0]
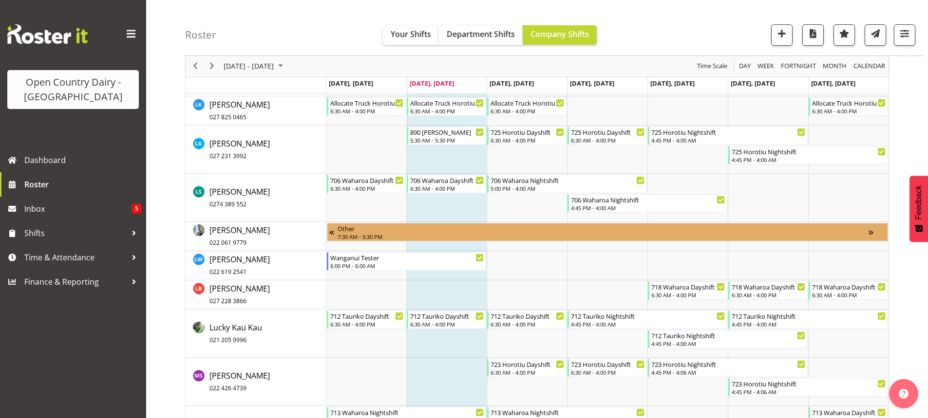
click at [457, 274] on td "Timeline Week of September 30, 2025" at bounding box center [447, 265] width 80 height 29
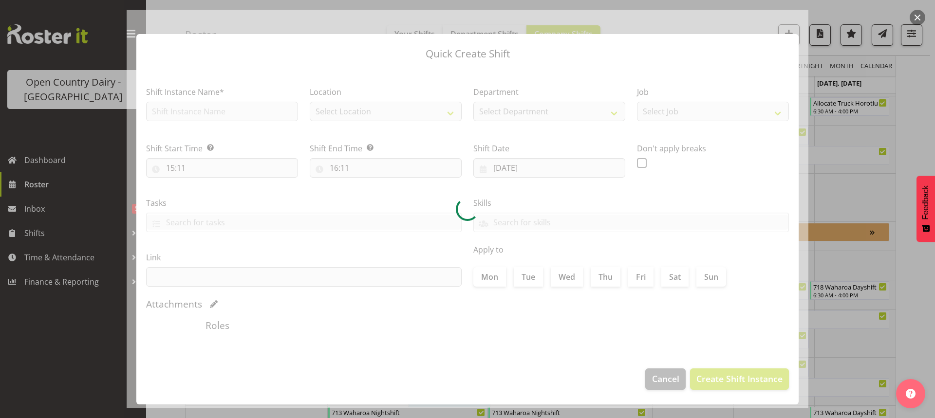
checkbox input "true"
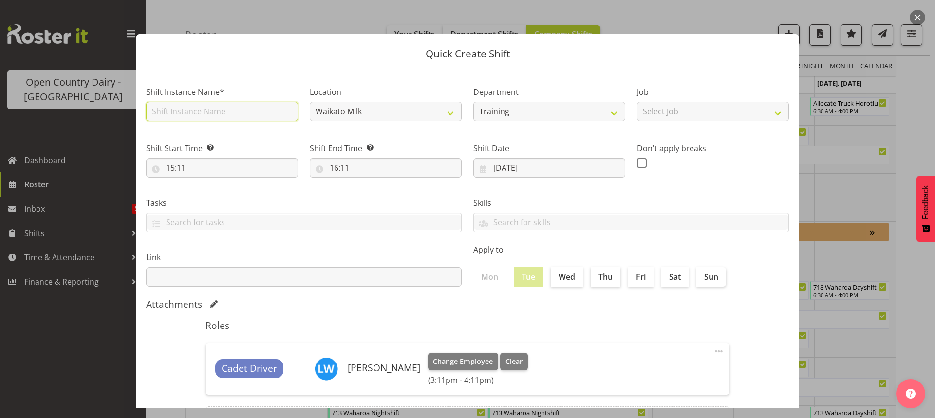
click at [207, 112] on input "text" at bounding box center [222, 111] width 152 height 19
type input "Wanganui Tester"
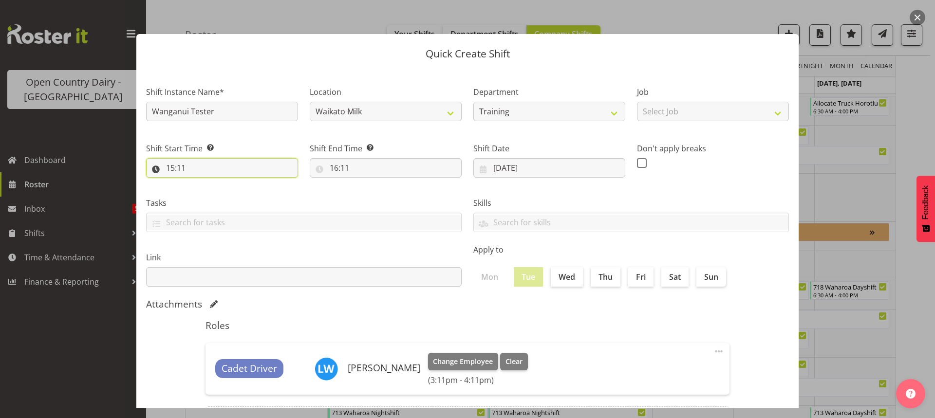
click at [181, 167] on input "15:11" at bounding box center [222, 167] width 152 height 19
click at [213, 194] on select "00 01 02 03 04 05 06 07 08 09 10 11 12 13 14 15 16 17 18 19 20 21 22 23" at bounding box center [213, 193] width 22 height 19
select select "18"
click at [202, 184] on select "00 01 02 03 04 05 06 07 08 09 10 11 12 13 14 15 16 17 18 19 20 21 22 23" at bounding box center [213, 193] width 22 height 19
type input "18:11"
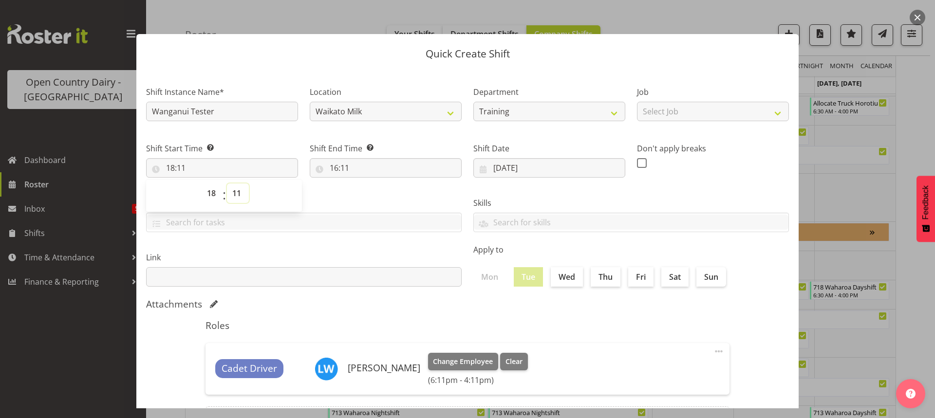
drag, startPoint x: 237, startPoint y: 191, endPoint x: 237, endPoint y: 186, distance: 5.4
click at [237, 191] on select "00 01 02 03 04 05 06 07 08 09 10 11 12 13 14 15 16 17 18 19 20 21 22 23 24 25 2…" at bounding box center [238, 193] width 22 height 19
select select "0"
click at [227, 184] on select "00 01 02 03 04 05 06 07 08 09 10 11 12 13 14 15 16 17 18 19 20 21 22 23 24 25 2…" at bounding box center [238, 193] width 22 height 19
type input "18:00"
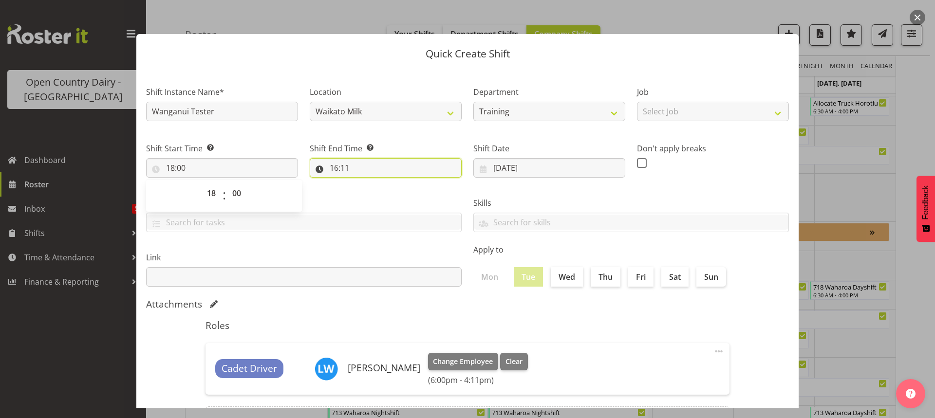
click at [346, 164] on input "16:11" at bounding box center [386, 167] width 152 height 19
click at [374, 191] on select "00 01 02 03 04 05 06 07 08 09 10 11 12 13 14 15 16 17 18 19 20 21 22 23" at bounding box center [376, 193] width 22 height 19
select select "6"
click at [365, 184] on select "00 01 02 03 04 05 06 07 08 09 10 11 12 13 14 15 16 17 18 19 20 21 22 23" at bounding box center [376, 193] width 22 height 19
type input "06:11"
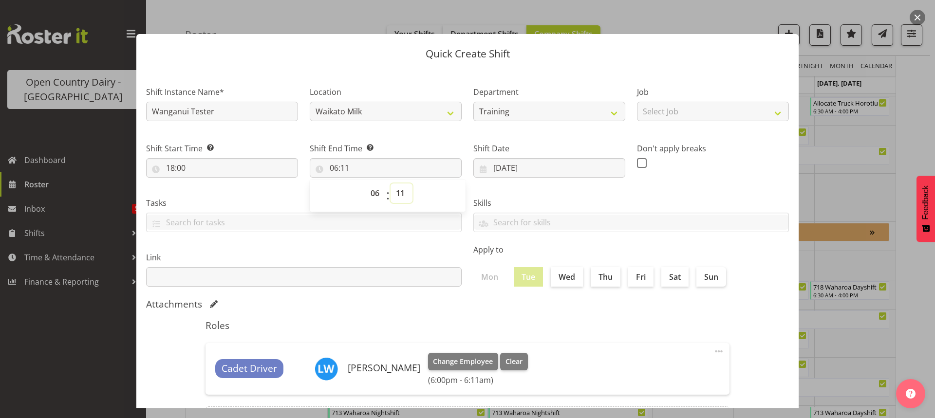
click at [399, 192] on select "00 01 02 03 04 05 06 07 08 09 10 11 12 13 14 15 16 17 18 19 20 21 22 23 24 25 2…" at bounding box center [402, 193] width 22 height 19
select select "0"
click at [391, 184] on select "00 01 02 03 04 05 06 07 08 09 10 11 12 13 14 15 16 17 18 19 20 21 22 23 24 25 2…" at bounding box center [402, 193] width 22 height 19
type input "06:00"
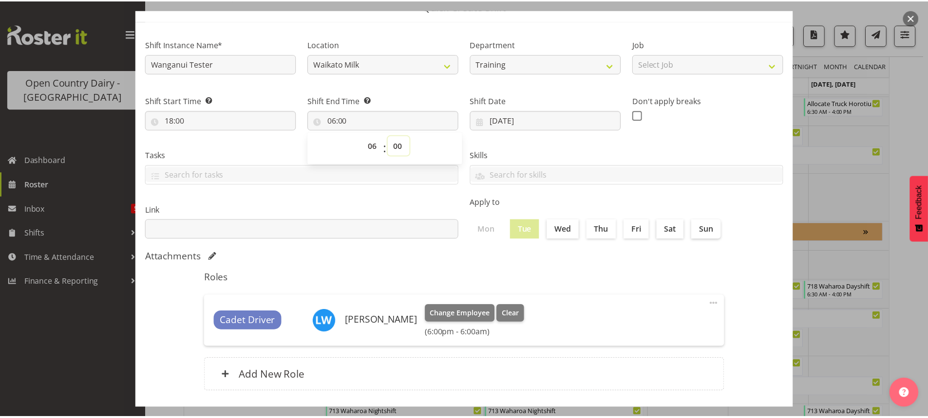
scroll to position [98, 0]
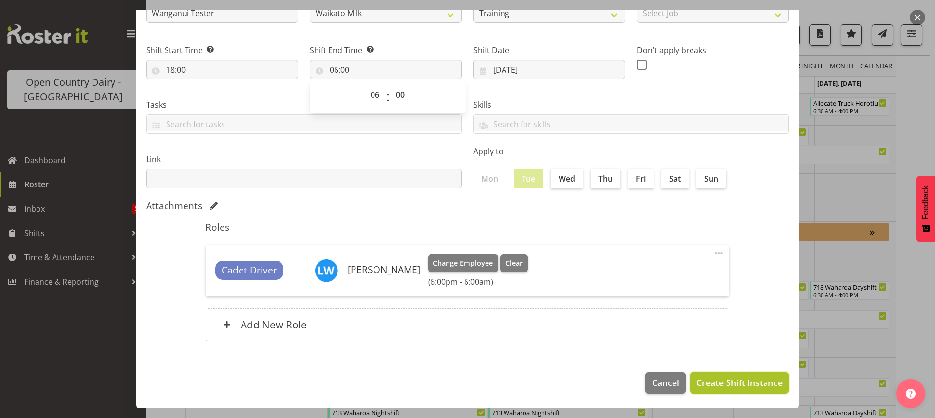
click at [718, 382] on span "Create Shift Instance" at bounding box center [739, 382] width 86 height 13
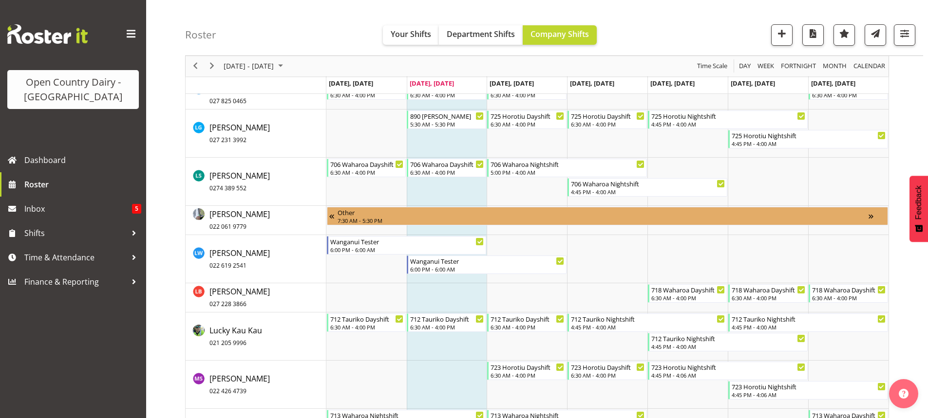
scroll to position [4243, 0]
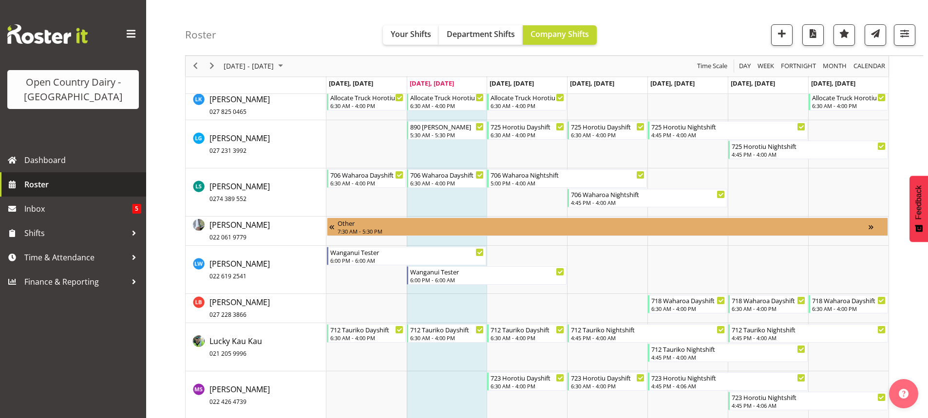
click at [45, 181] on span "Roster" at bounding box center [82, 184] width 117 height 15
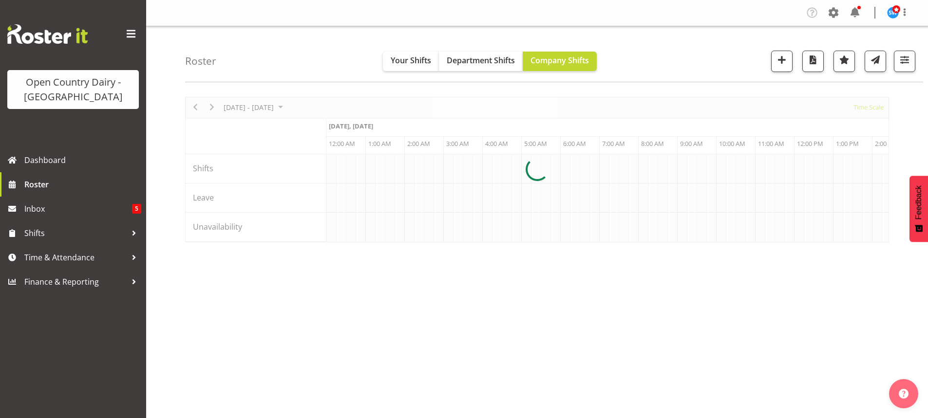
scroll to position [0, 935]
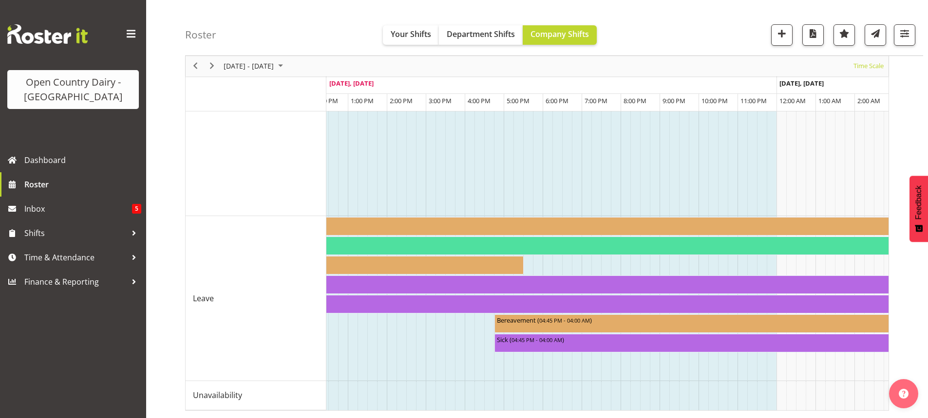
scroll to position [0, 1459]
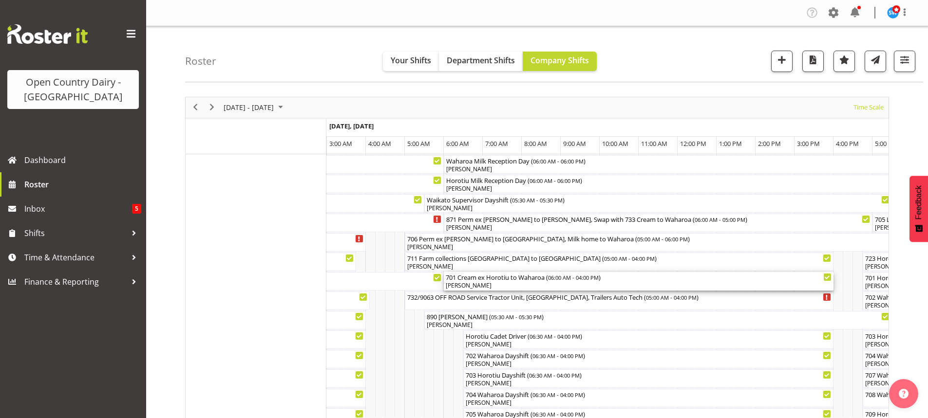
click at [507, 285] on div "[PERSON_NAME]" at bounding box center [639, 285] width 386 height 9
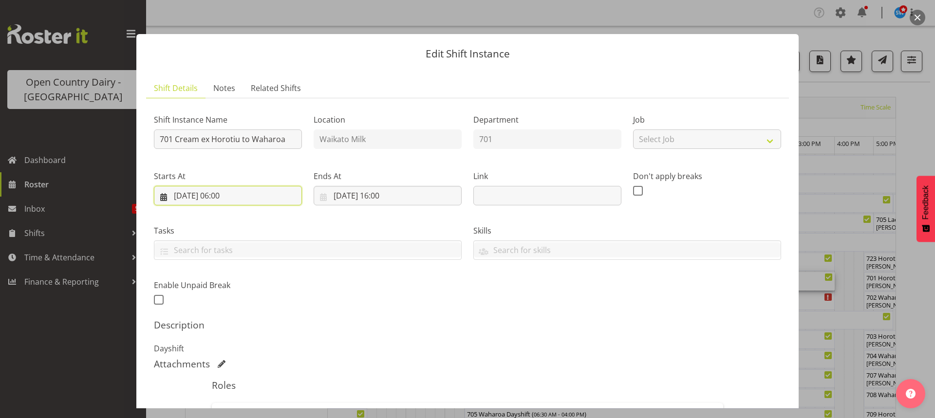
click at [242, 194] on input "01/10/2025, 06:00" at bounding box center [228, 195] width 148 height 19
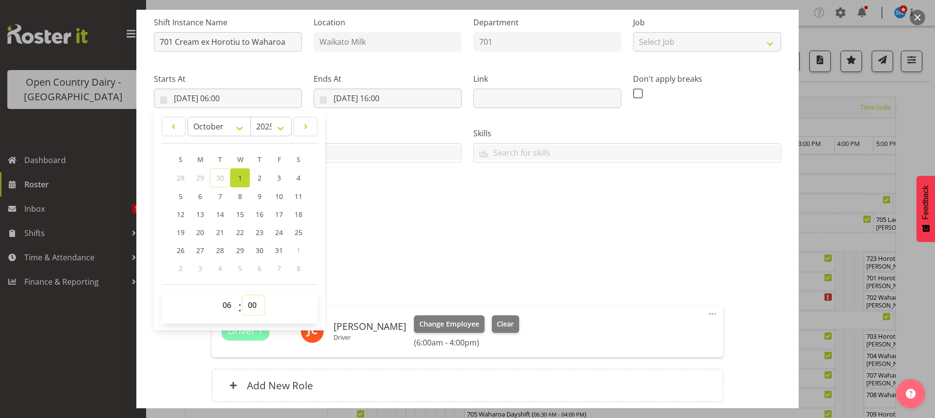
click at [248, 308] on select "00 01 02 03 04 05 06 07 08 09 10 11 12 13 14 15 16 17 18 19 20 21 22 23 24 25 2…" at bounding box center [253, 305] width 22 height 19
select select "30"
click at [242, 296] on select "00 01 02 03 04 05 06 07 08 09 10 11 12 13 14 15 16 17 18 19 20 21 22 23 24 25 2…" at bounding box center [253, 305] width 22 height 19
type input "01/10/2025, 06:30"
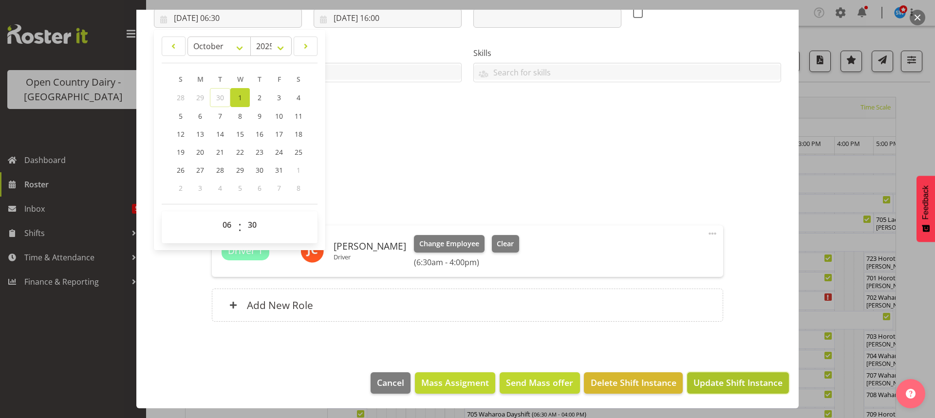
click at [733, 382] on span "Update Shift Instance" at bounding box center [737, 382] width 89 height 13
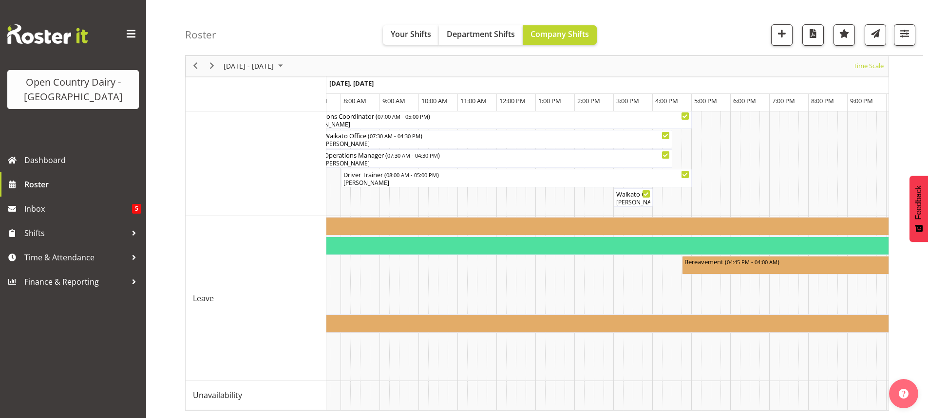
scroll to position [0, 2204]
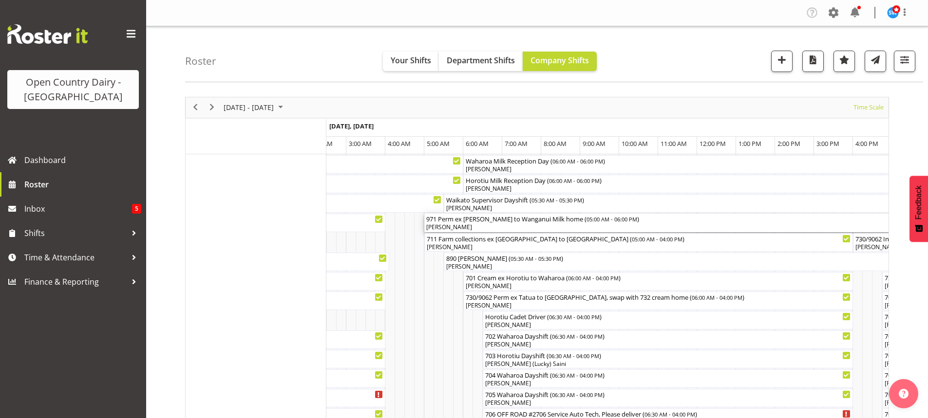
click at [452, 223] on div "971 Perm ex Tatua to Wanganui Milk home ( 05:00 AM - 06:00 PM )" at bounding box center [677, 219] width 502 height 10
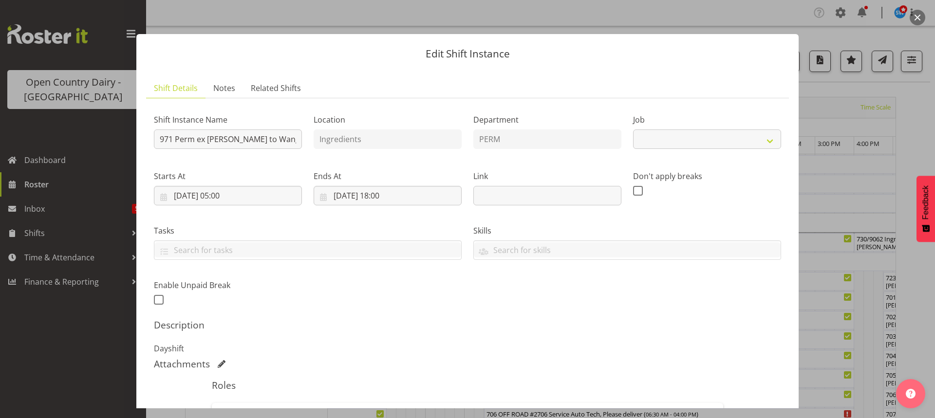
select select "9052"
click at [172, 139] on input "971 Perm ex Tatua to Wanganui Milk home" at bounding box center [228, 139] width 148 height 19
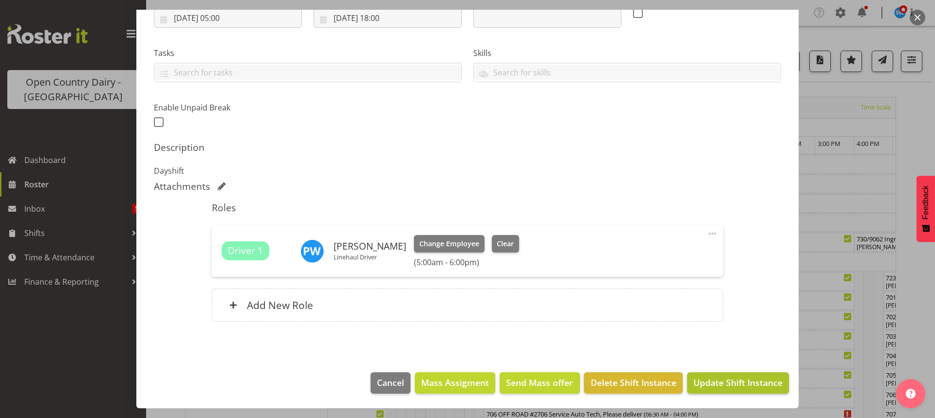
type input "871 Perm ex Tatua to Wanganui Milk home"
click at [718, 381] on span "Update Shift Instance" at bounding box center [737, 382] width 89 height 13
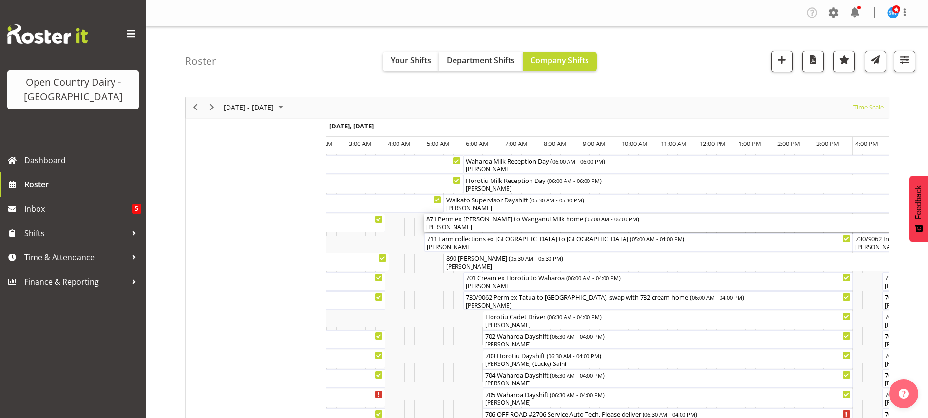
click at [452, 223] on div "871 Perm ex Tatua to Wanganui Milk home ( 05:00 AM - 06:00 PM ) Paul Wilson" at bounding box center [677, 223] width 502 height 19
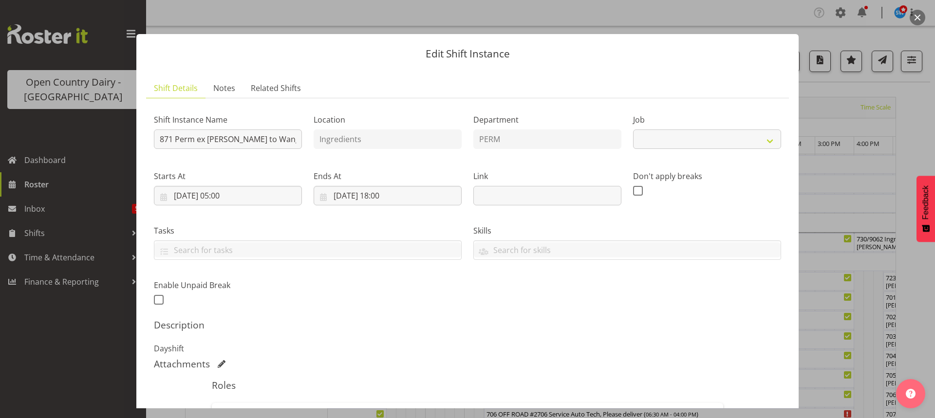
select select "9052"
click at [171, 138] on input "871 Perm ex Tatua to Wanganui Milk home" at bounding box center [228, 139] width 148 height 19
click at [410, 285] on div "Shift Instance Name 706 Perm ex Tatua to Wanganui Milk home Location Ingredient…" at bounding box center [467, 206] width 639 height 213
click at [291, 139] on input "706 Perm ex Tatua to Wanganui Milk home" at bounding box center [228, 139] width 148 height 19
click at [215, 139] on input "706 home" at bounding box center [228, 139] width 148 height 19
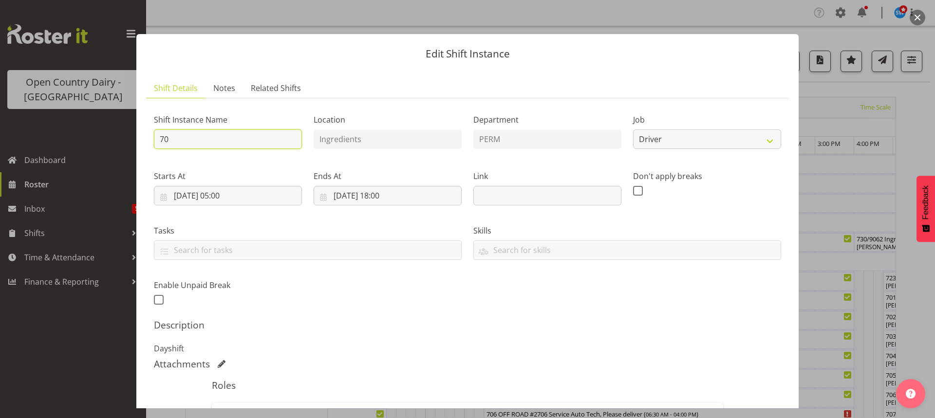
type input "7"
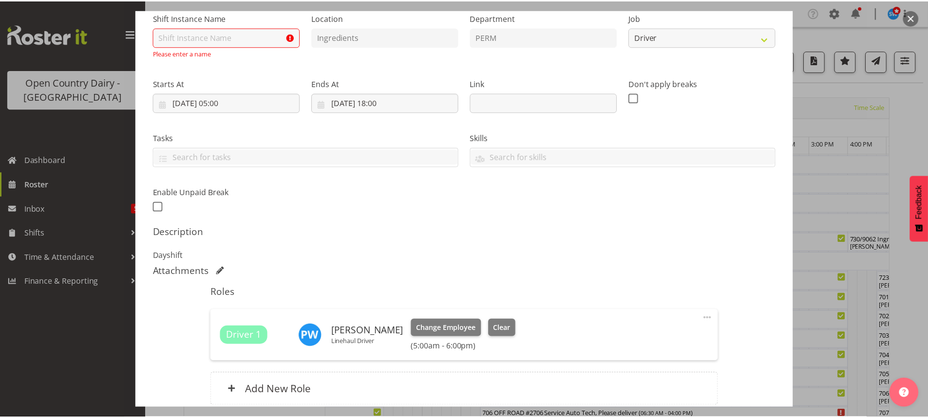
scroll to position [187, 0]
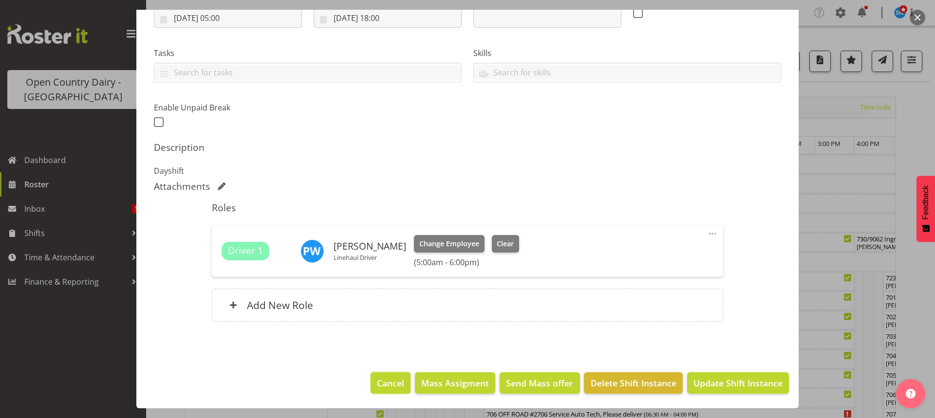
click at [386, 382] on span "Cancel" at bounding box center [390, 383] width 27 height 13
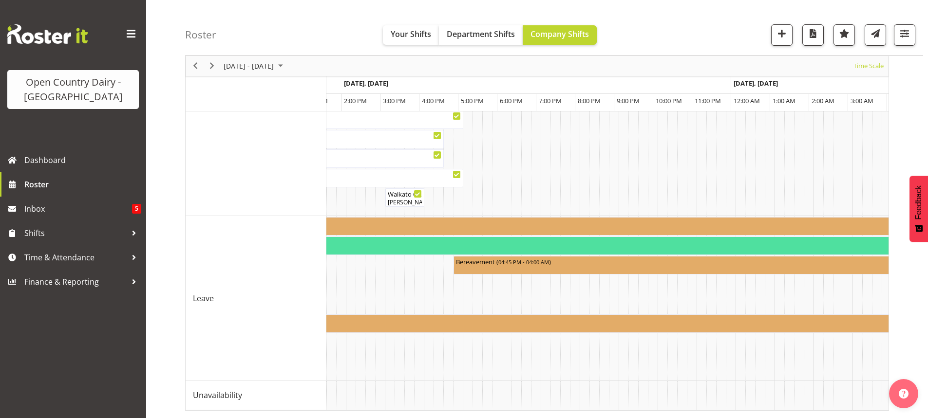
scroll to position [0, 2396]
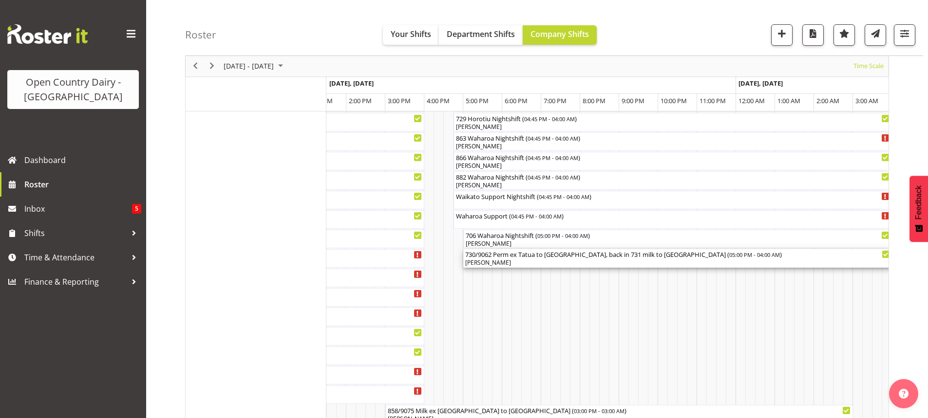
click at [637, 260] on div "Paul Bunyan" at bounding box center [677, 263] width 425 height 9
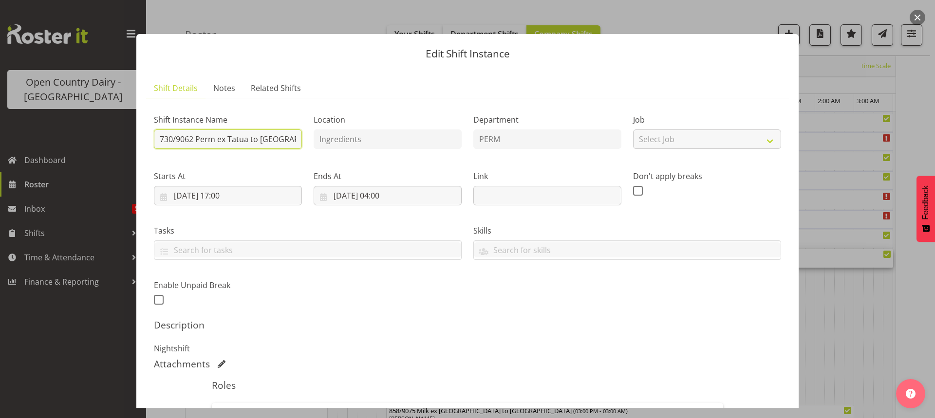
click at [293, 138] on input "730/9062 Perm ex Tatua to Wanganui, back in 731 milk to Miraka" at bounding box center [228, 139] width 148 height 19
click at [294, 140] on input "730/9062 Perm ex Tatua i, back in 731 milk to Miraka" at bounding box center [228, 139] width 148 height 19
click at [294, 140] on input "730/9062 Perm ex Tatua i, bac1 milk to Miraka" at bounding box center [228, 139] width 148 height 19
click at [294, 140] on input "730/9062 Perm ex Tatua i, bacto Miraka" at bounding box center [228, 139] width 148 height 19
click at [294, 140] on input "730/9062 Perm ex Tatua i, bacto ka" at bounding box center [228, 139] width 148 height 19
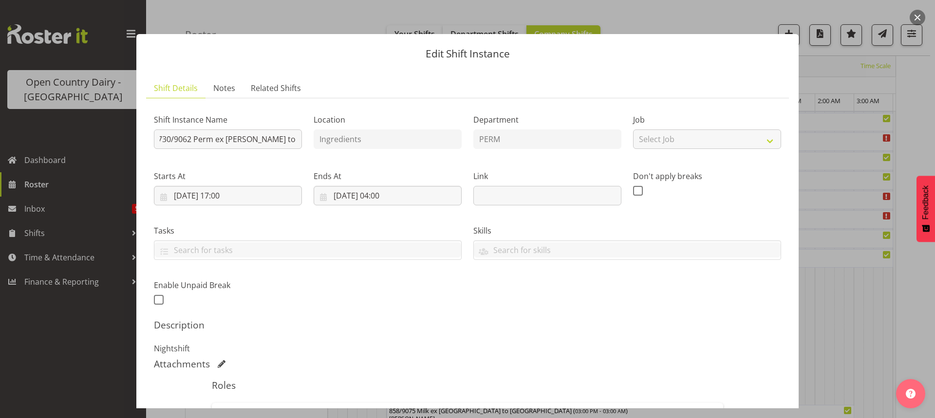
scroll to position [0, 0]
click at [295, 138] on input "730/9062 Perm ex Tatua to Wanganui" at bounding box center [228, 139] width 148 height 19
drag, startPoint x: 289, startPoint y: 141, endPoint x: 296, endPoint y: 130, distance: 12.6
click at [291, 141] on input "730/9062 Perm ex Tatua to Wangai" at bounding box center [228, 139] width 148 height 19
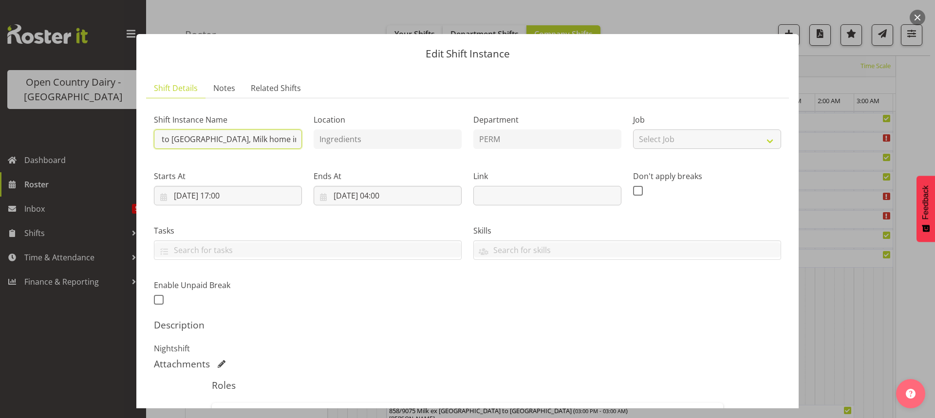
type input "730/9062 Perm ex Tatua to Wanganui, Milk home in 733/9072"
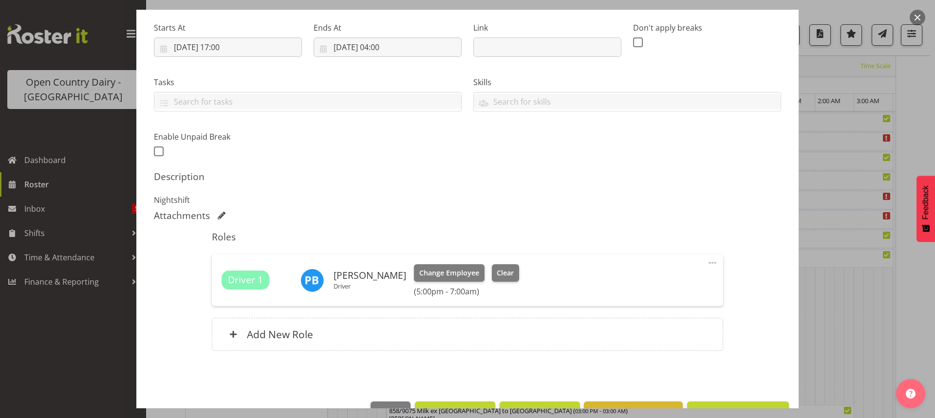
scroll to position [178, 0]
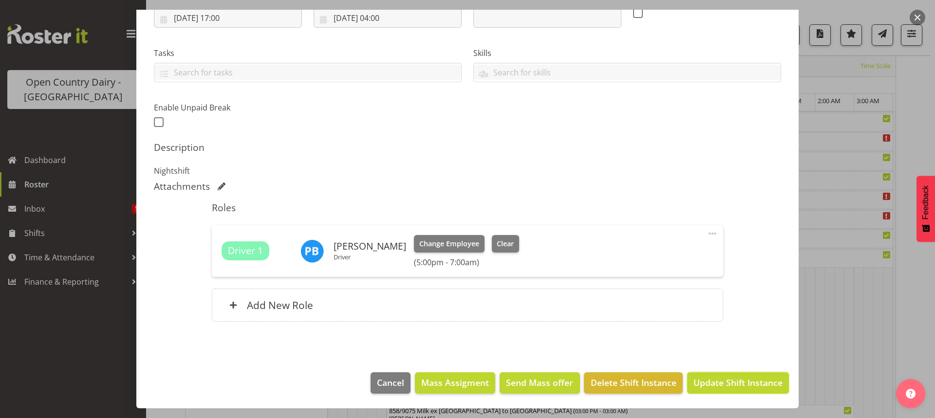
click at [729, 380] on span "Update Shift Instance" at bounding box center [737, 382] width 89 height 13
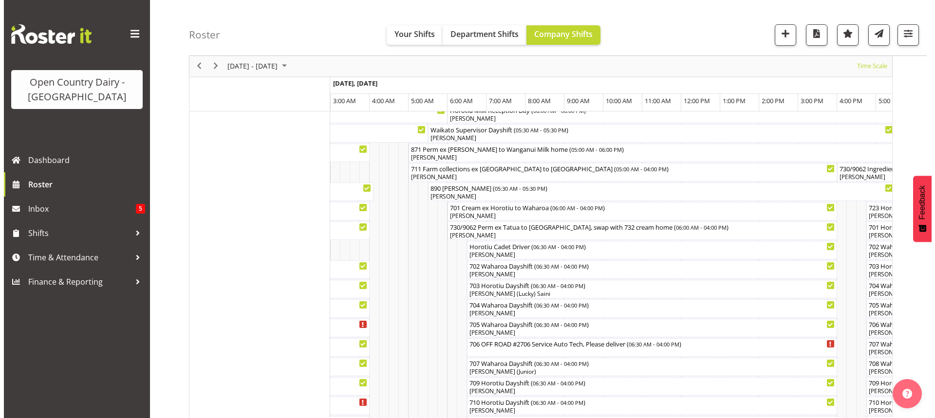
scroll to position [0, 0]
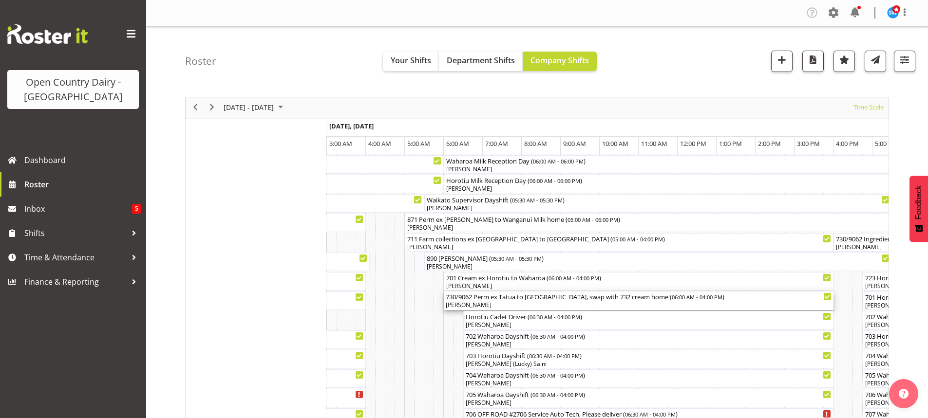
click at [502, 298] on div "730/9062 Perm ex Tatua to Wanganui, swap with 732 cream home ( 06:00 AM - 04:00…" at bounding box center [639, 297] width 386 height 10
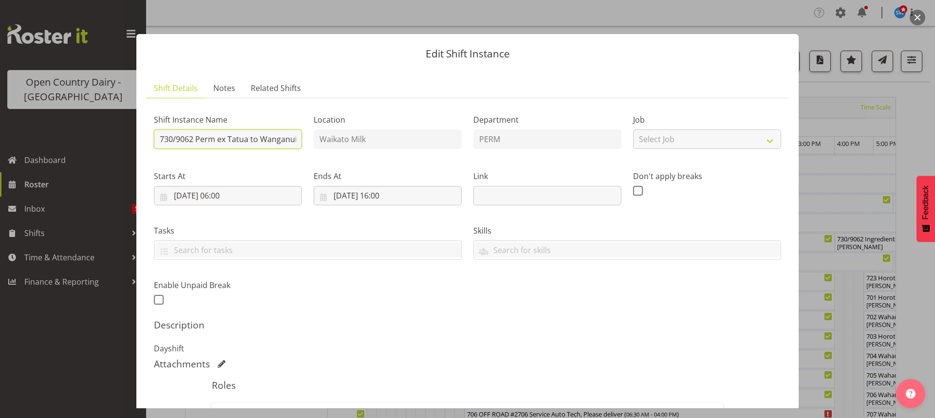
click at [194, 138] on input "730/9062 Perm ex Tatua to Wanganui, swap with 732 cream home" at bounding box center [228, 139] width 148 height 19
click at [293, 139] on input "732/9063 Perm ex Tatua to Wanganui, swap with 732 cream home" at bounding box center [228, 139] width 148 height 19
click at [296, 139] on input "732/9063 Perm ex Tai, swap with 732 cream home" at bounding box center [228, 139] width 148 height 19
click at [295, 137] on input "732/9063 Perm ex Tai, swap with 732 cream home" at bounding box center [228, 139] width 148 height 19
click at [250, 136] on input "732/9063 P cream home" at bounding box center [228, 139] width 148 height 19
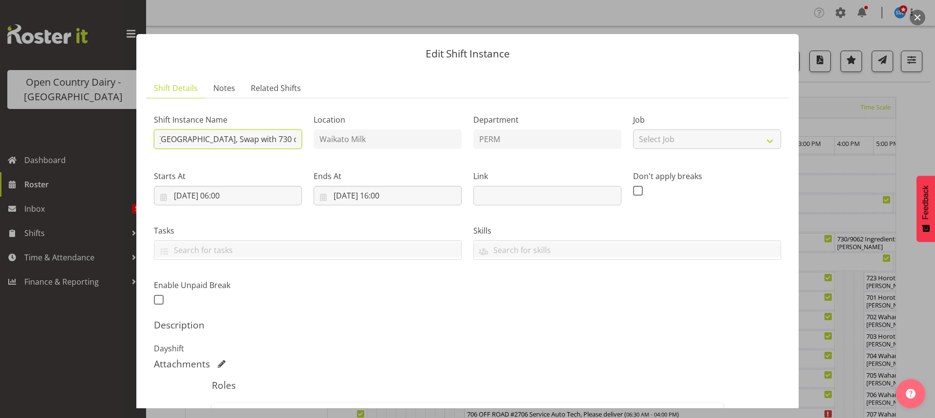
scroll to position [0, 106]
type input "732/9063 Perm ex Tatua to Wanganui, Swap with 730 cream home"
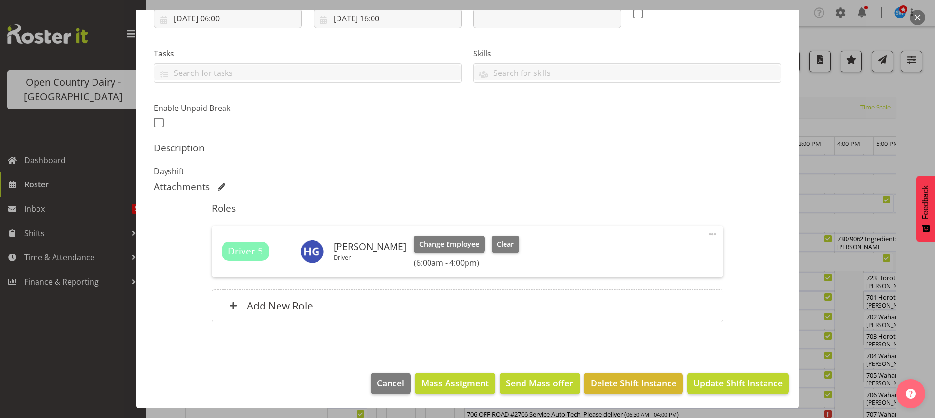
scroll to position [178, 0]
click at [728, 381] on span "Update Shift Instance" at bounding box center [737, 382] width 89 height 13
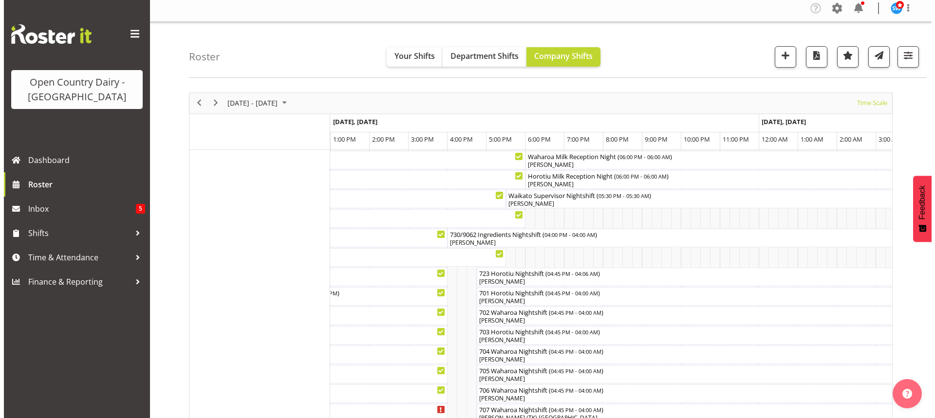
scroll to position [0, 0]
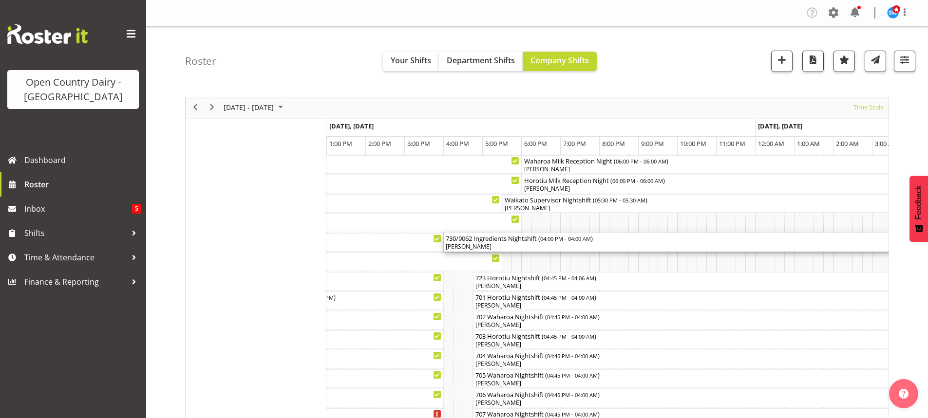
click at [466, 242] on div "730/9062 Ingredients Nightshift ( 04:00 PM - 04:00 AM )" at bounding box center [678, 238] width 464 height 10
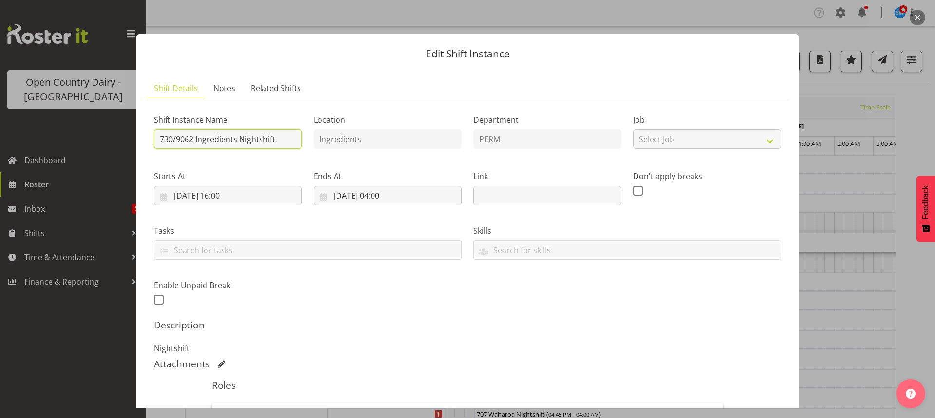
click at [194, 140] on input "730/9062 Ingredients Nightshift" at bounding box center [228, 139] width 148 height 19
type input "733/ Ingredients Nightshift"
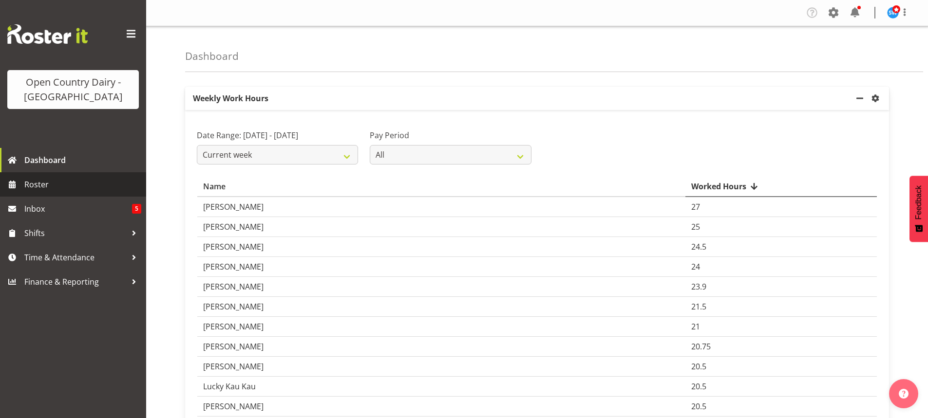
click at [39, 180] on span "Roster" at bounding box center [82, 184] width 117 height 15
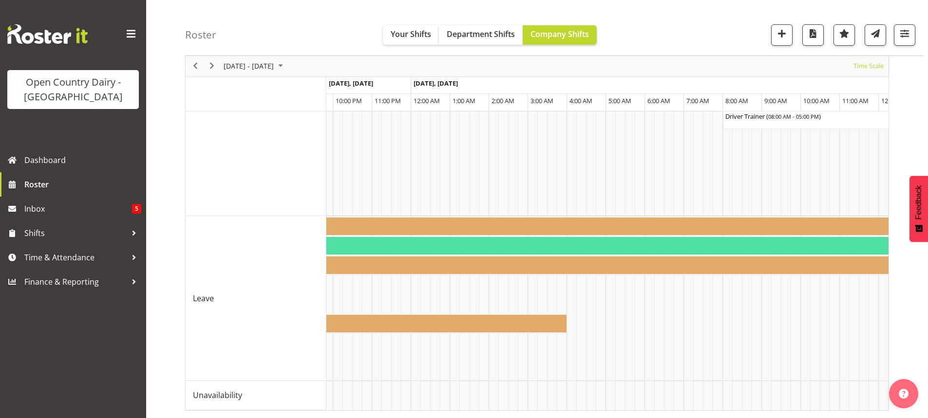
scroll to position [0, 2701]
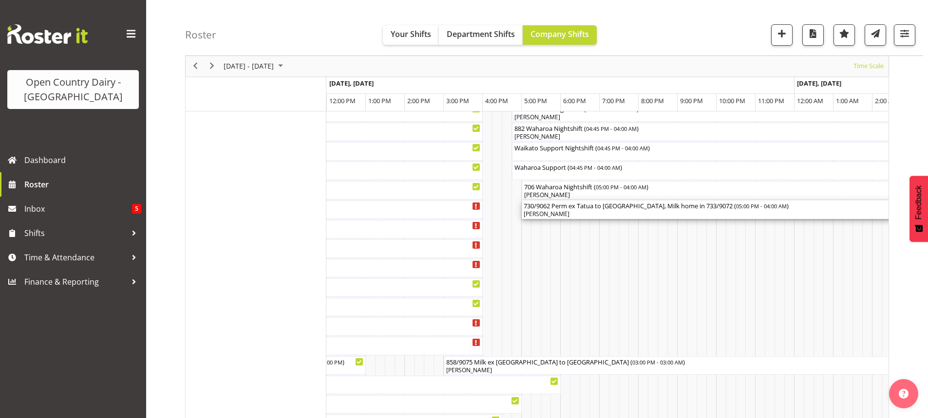
click at [551, 208] on div "730/9062 Perm ex Tatua to Wanganui, Milk home in 733/9072 ( 05:00 PM - 04:00 AM…" at bounding box center [735, 206] width 425 height 10
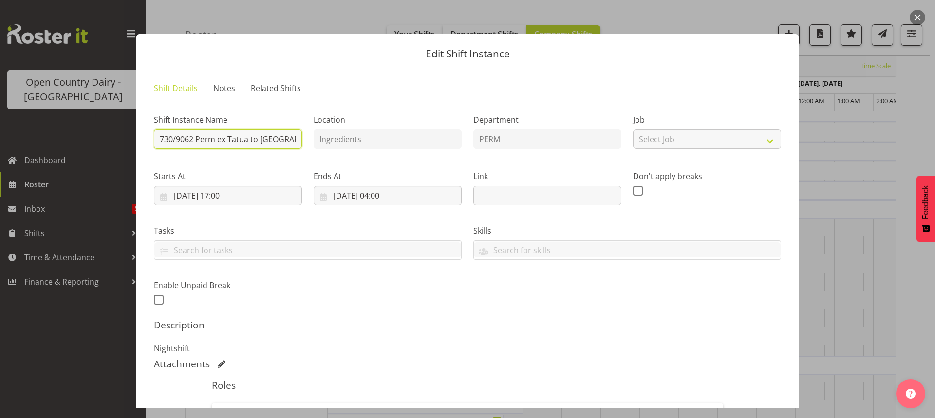
click at [296, 140] on input "730/9062 Perm ex Tatua to Wanganui, Milk home in 733/9072" at bounding box center [228, 139] width 148 height 19
click at [291, 139] on input "730/9062 Perm ex Tatua to W, Milk home in 733/9072" at bounding box center [228, 139] width 148 height 19
click at [291, 139] on input "730/9062 Perm ex Tatua to W, Mioe in 733/9072" at bounding box center [228, 139] width 148 height 19
click at [291, 139] on input "730/9062 Perm ex Tate in 733/9072" at bounding box center [228, 139] width 148 height 19
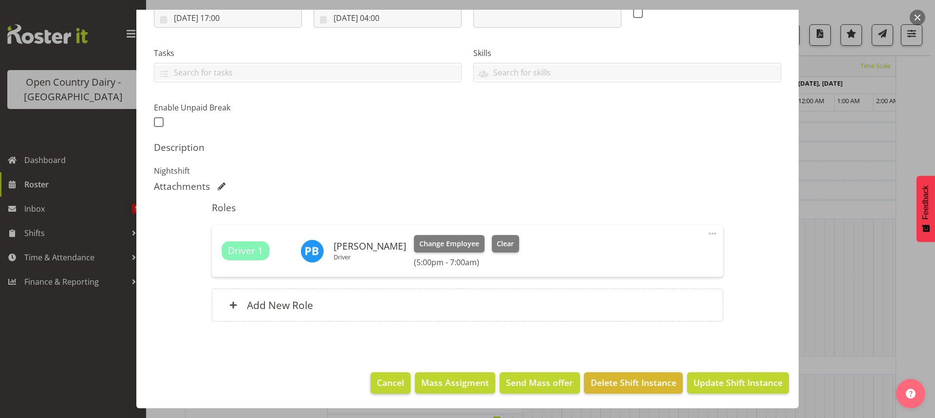
type input "733/9072 Milk ex Wanganui to Waharoa"
click at [385, 388] on span "Cancel" at bounding box center [390, 382] width 27 height 13
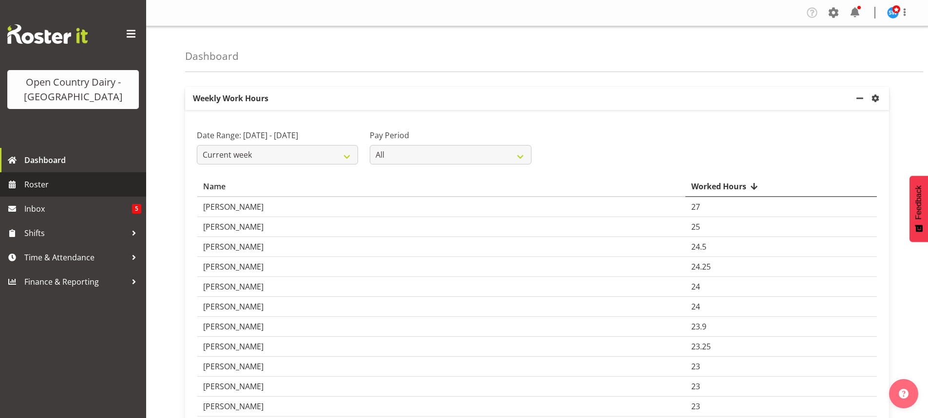
click at [36, 183] on span "Roster" at bounding box center [82, 184] width 117 height 15
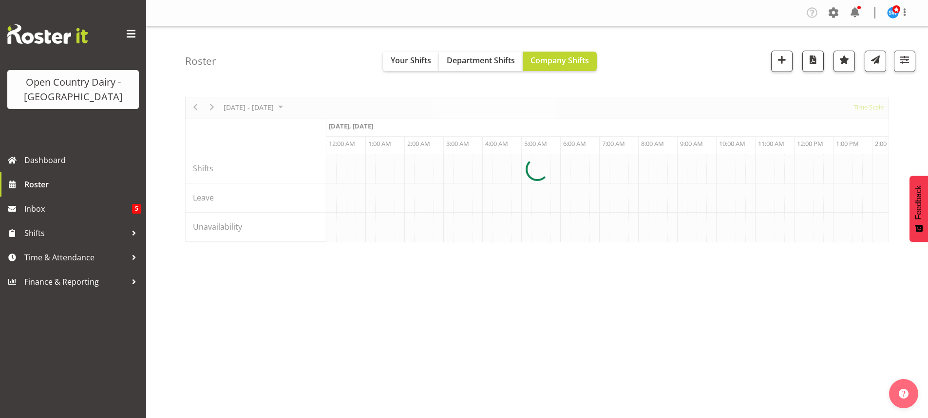
scroll to position [0, 935]
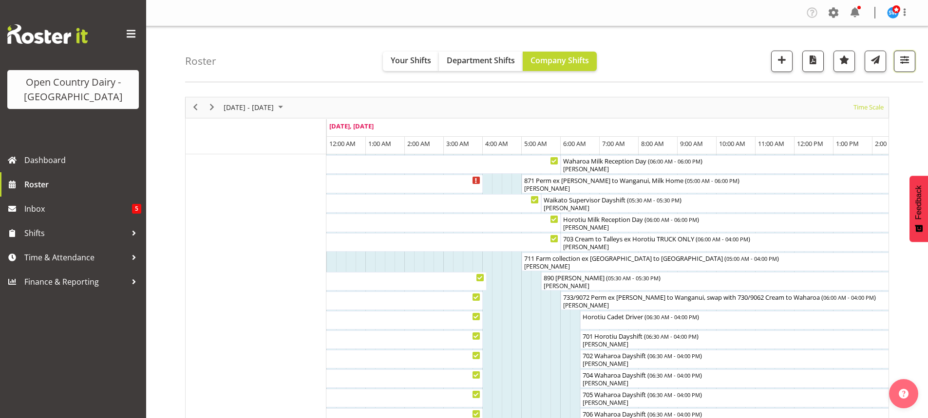
click at [902, 60] on span "button" at bounding box center [904, 60] width 13 height 13
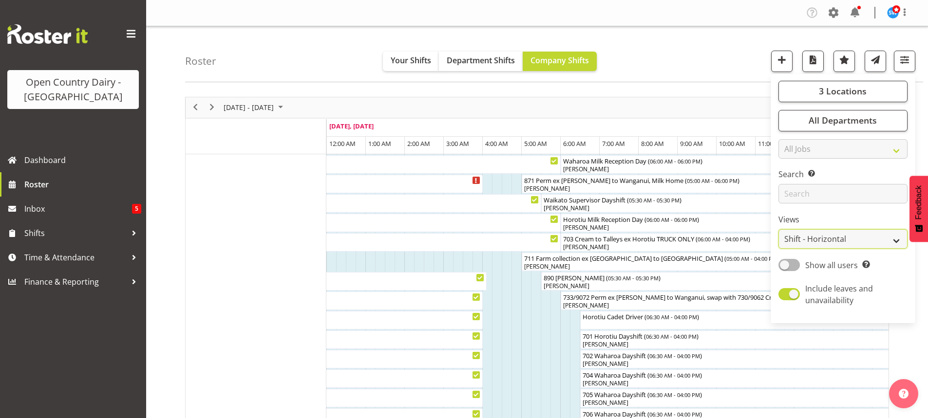
click at [842, 236] on select "Staff Role Shift - Horizontal Shift - Vertical Staff - Location" at bounding box center [842, 238] width 129 height 19
select select "staff"
click at [779, 229] on select "Staff Role Shift - Horizontal Shift - Vertical Staff - Location" at bounding box center [842, 238] width 129 height 19
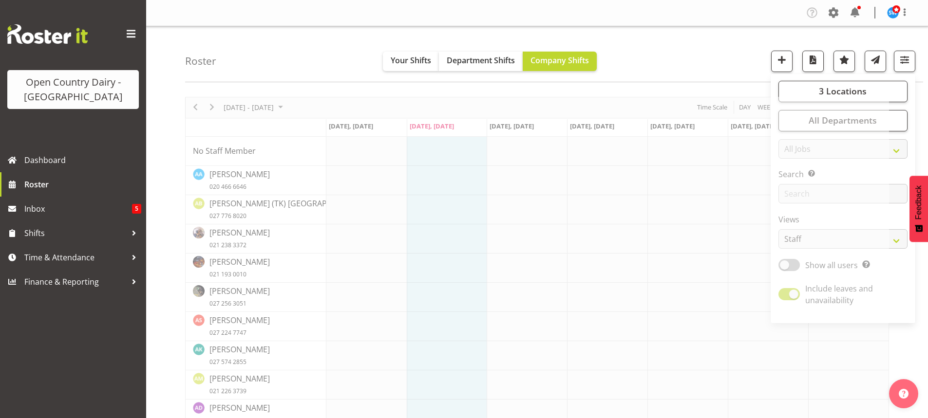
click at [695, 49] on div "Roster Your Shifts Department Shifts Company Shifts 3 Locations Clear Ingredien…" at bounding box center [554, 54] width 738 height 56
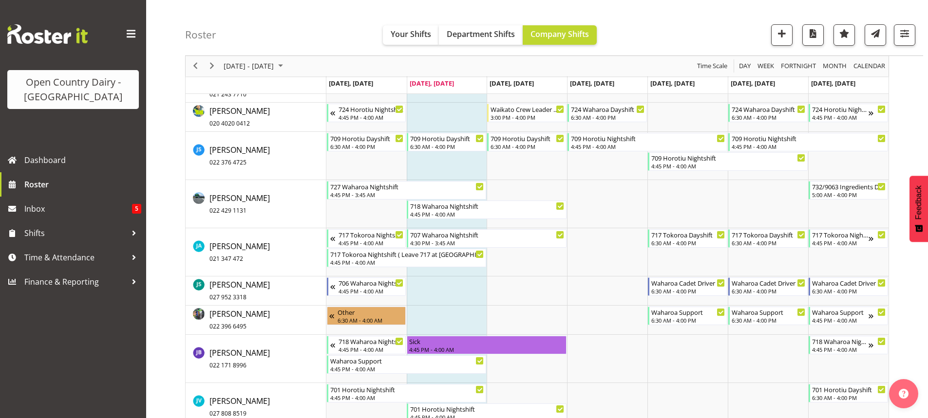
scroll to position [3427, 0]
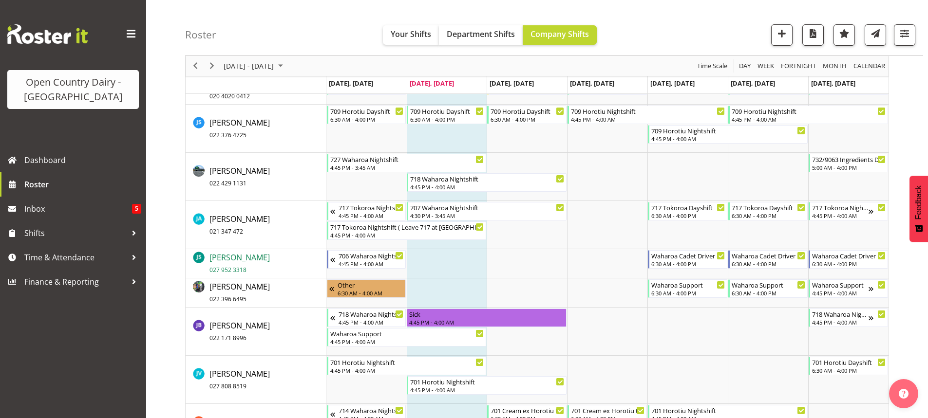
click at [250, 261] on span "[PERSON_NAME] 027 952 3318" at bounding box center [239, 263] width 60 height 22
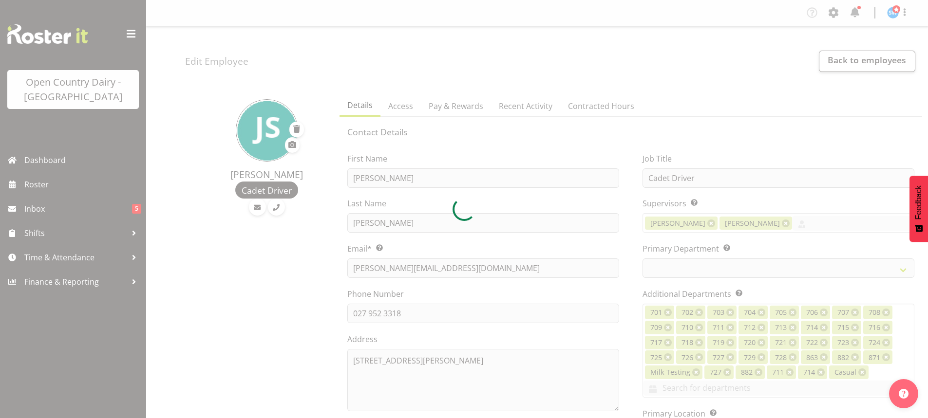
select select "TimelineWeek"
select select
select select "1054"
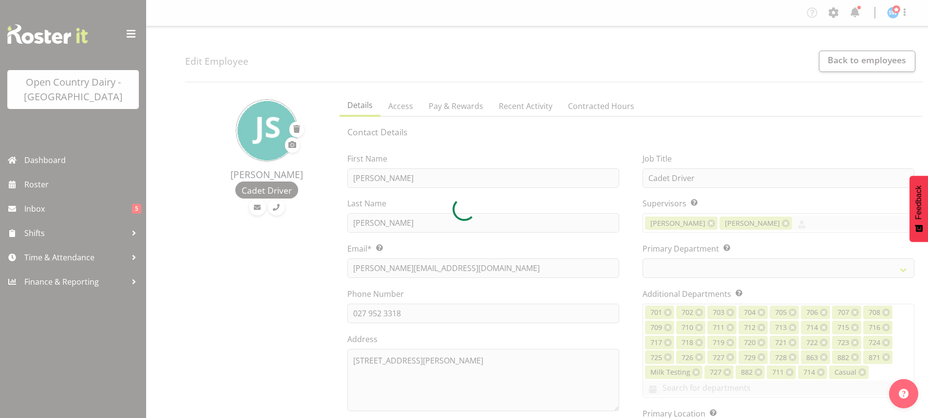
select select "763"
